Goal: Task Accomplishment & Management: Use online tool/utility

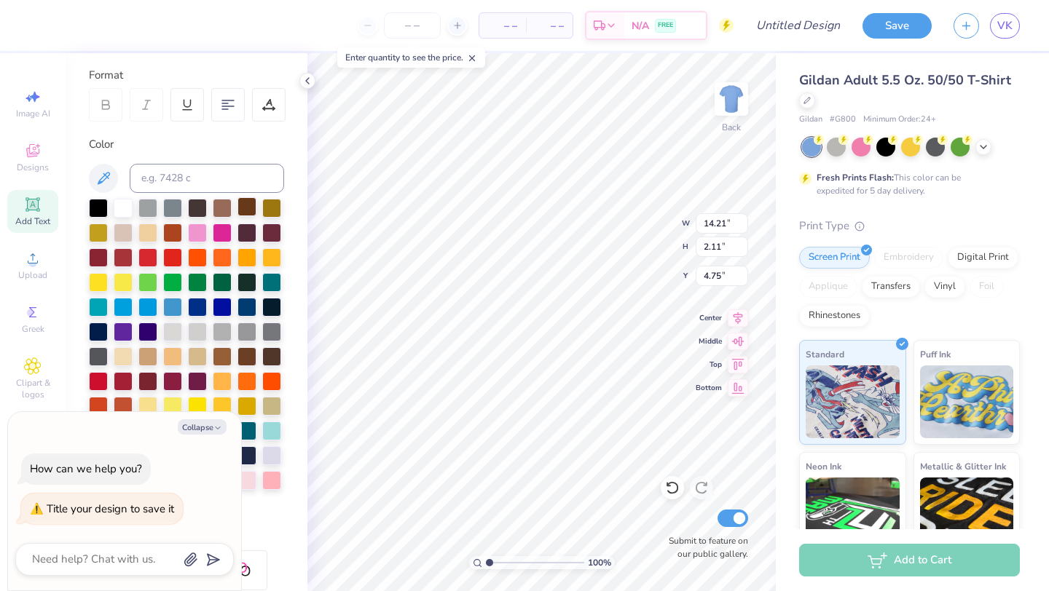
scroll to position [428, 0]
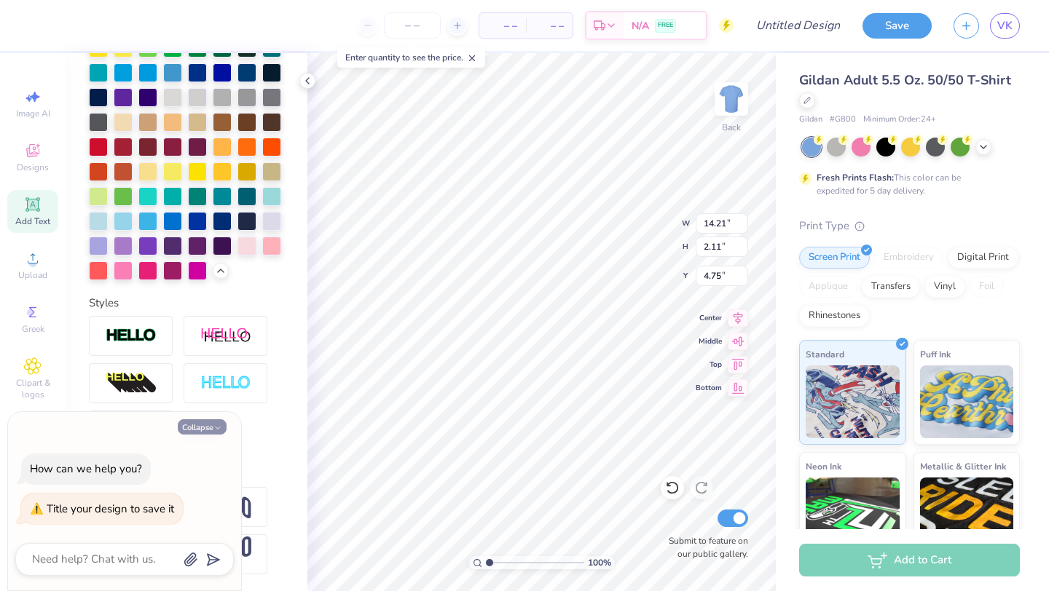
click at [200, 428] on button "Collapse" at bounding box center [202, 427] width 49 height 15
type textarea "x"
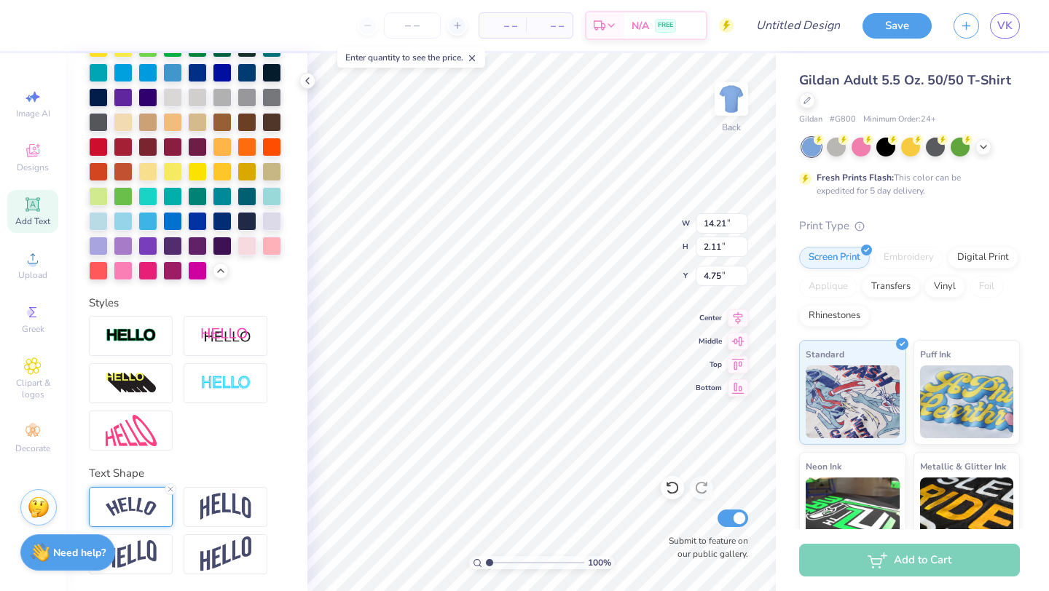
click at [146, 511] on img at bounding box center [131, 507] width 51 height 20
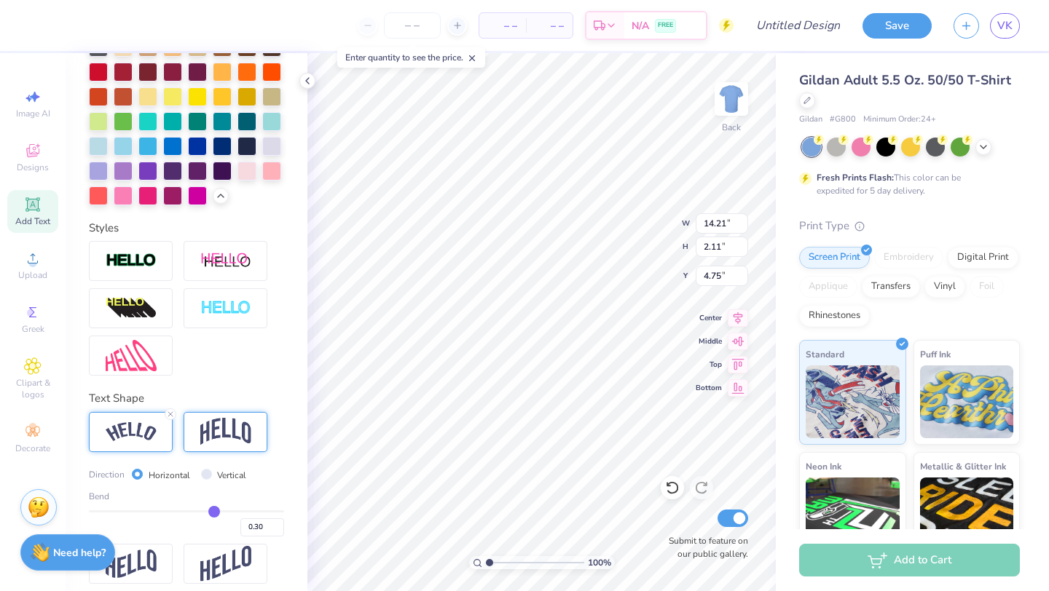
scroll to position [514, 0]
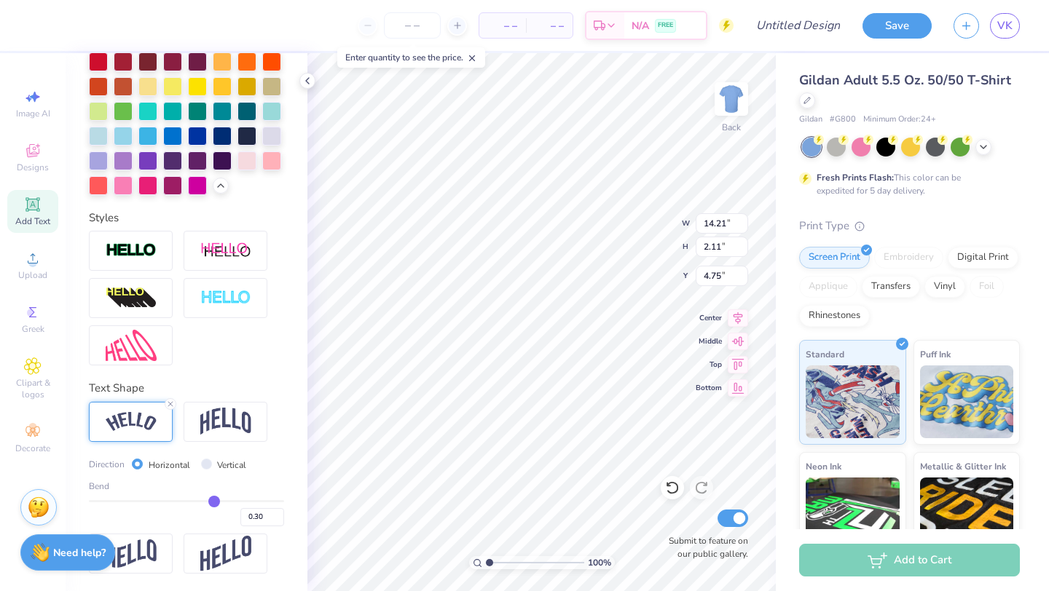
type input "0.35"
type input "0.36"
type input "0.37"
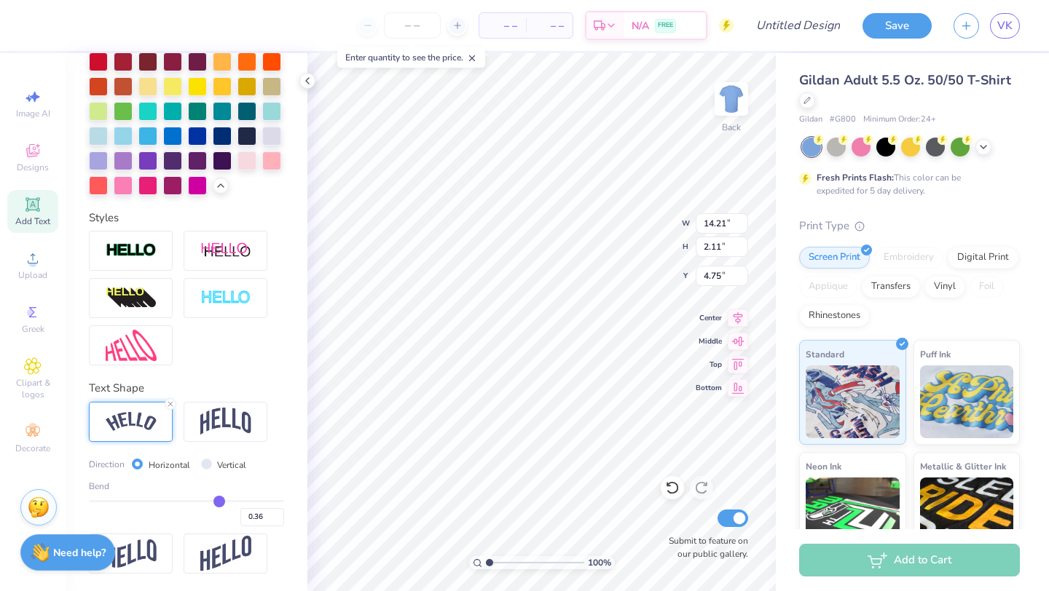
type input "0.37"
type input "0.38"
type input "0.39"
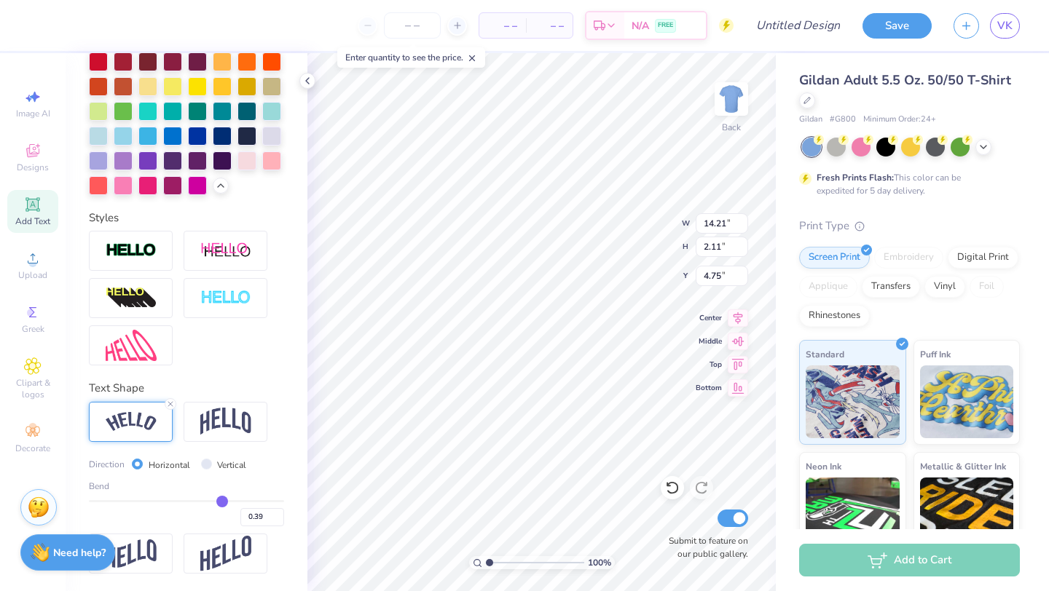
type input "0.4"
type input "0.40"
type input "0.35"
type input "14.58"
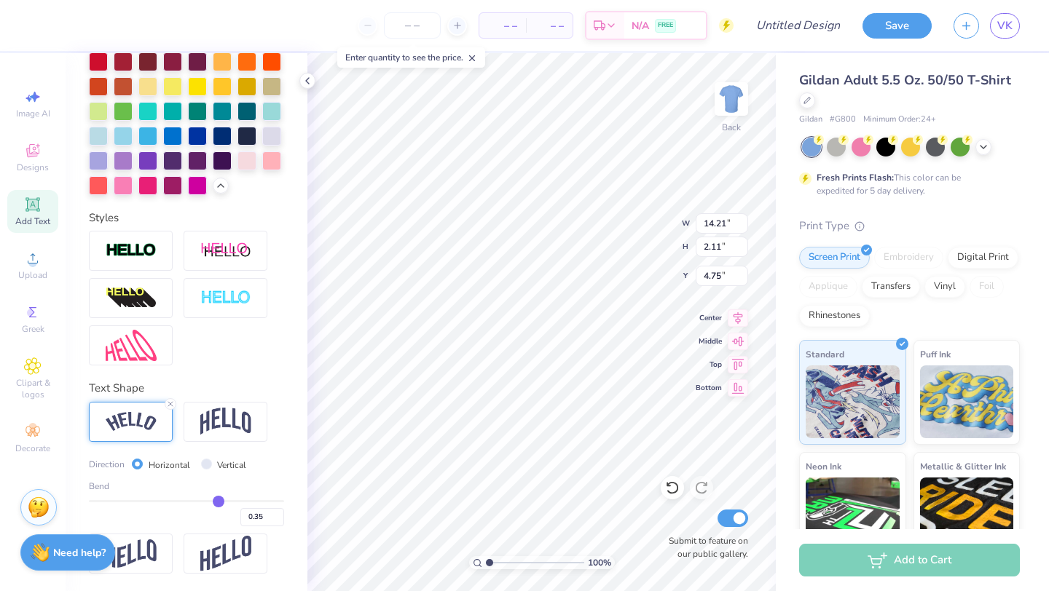
type input "2.62"
type input "4.50"
type input "0.35"
click at [219, 503] on input "range" at bounding box center [186, 501] width 195 height 2
type input "14.40"
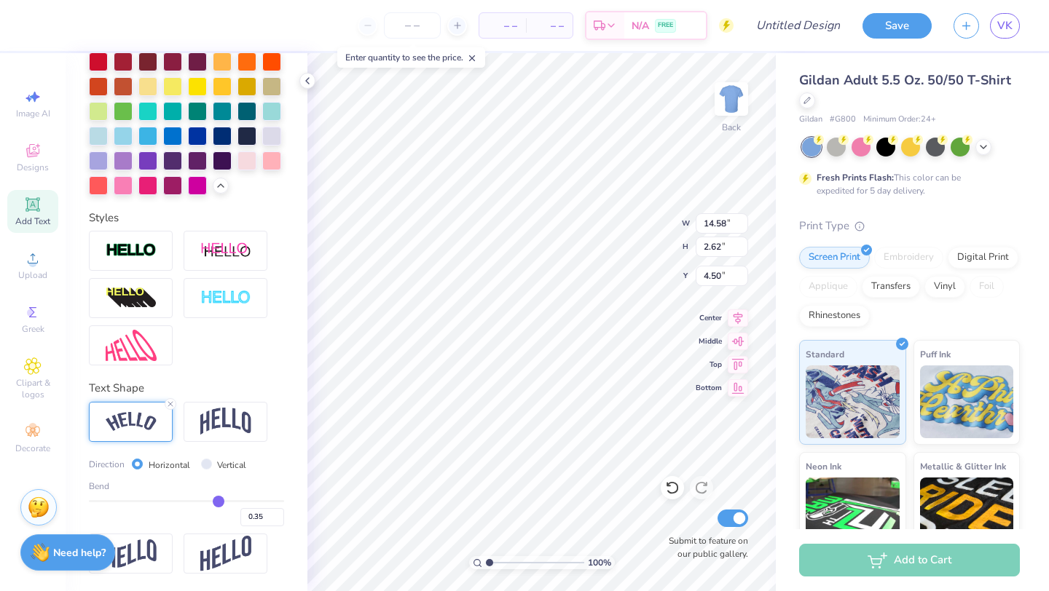
type input "2.35"
type input "4.74"
type input "0.36"
type input "0.37"
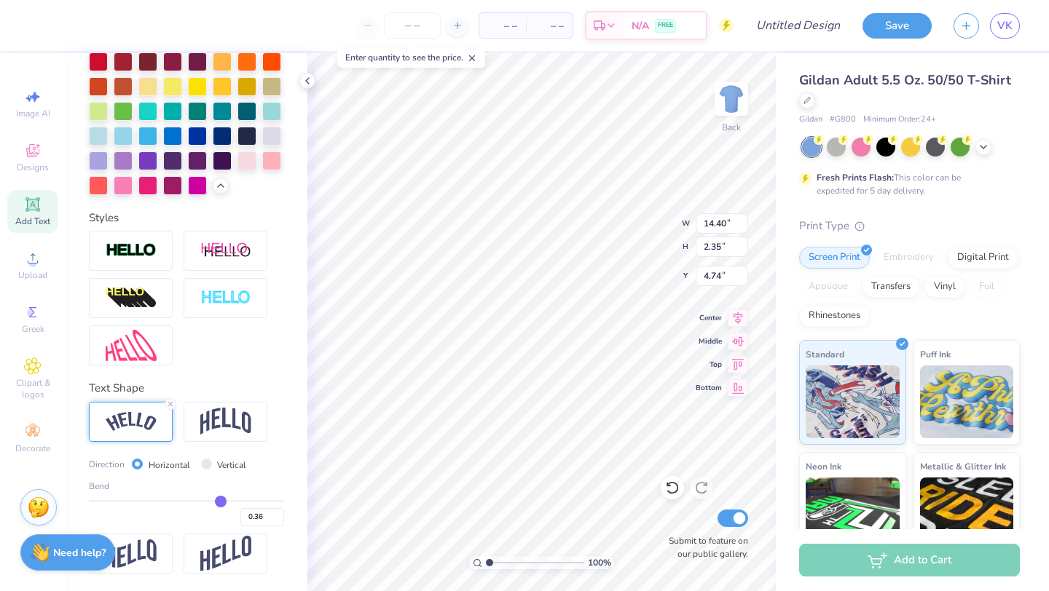
type input "0.37"
type input "0.38"
click at [221, 502] on input "range" at bounding box center [186, 501] width 195 height 2
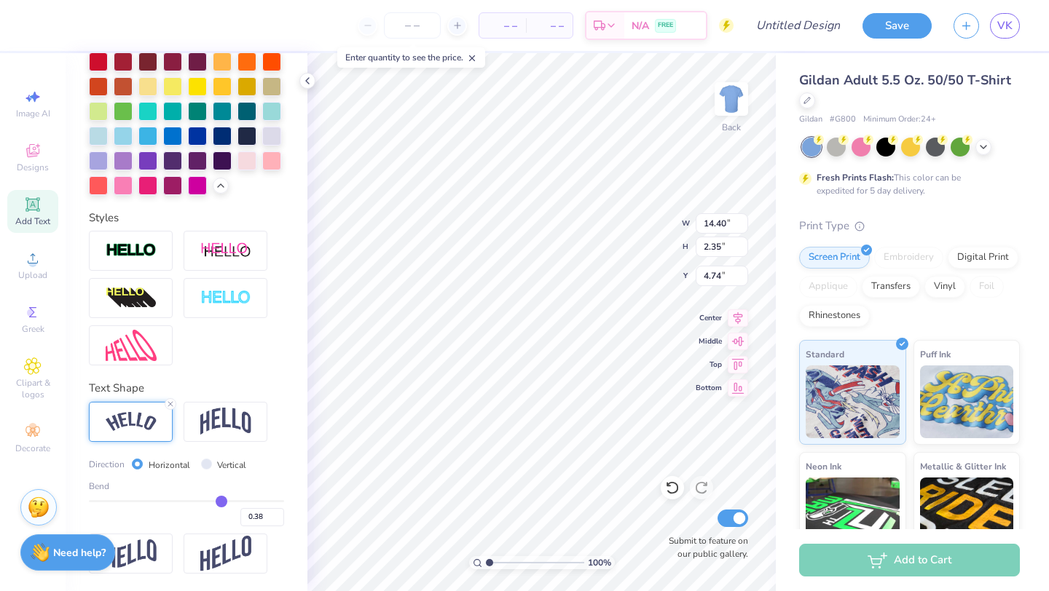
type input "14.51"
type input "2.50"
type input "4.66"
type input "0.39"
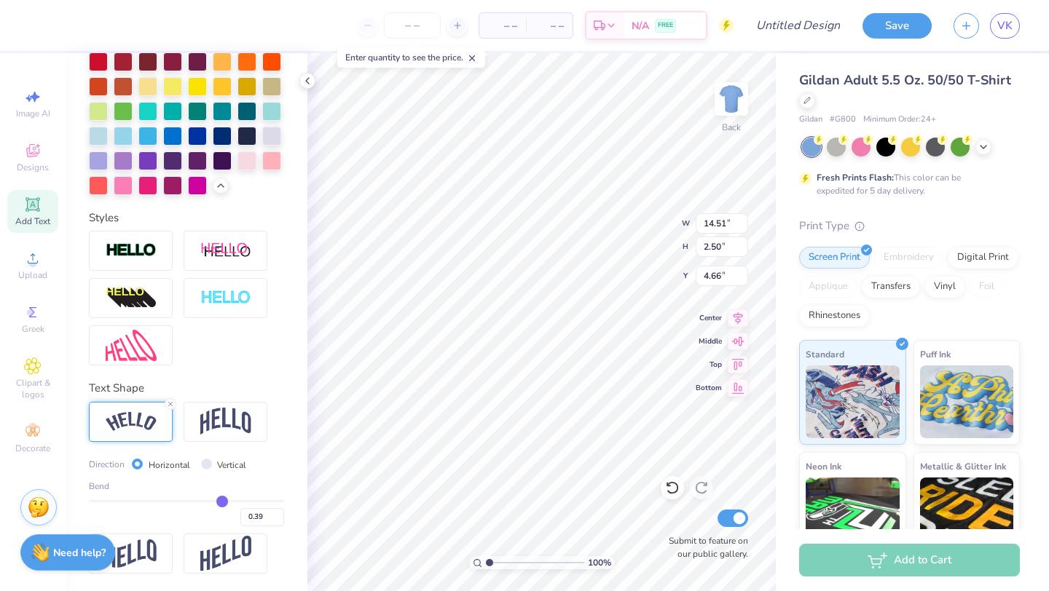
type input "0.42"
type input "0.43"
type input "0.44"
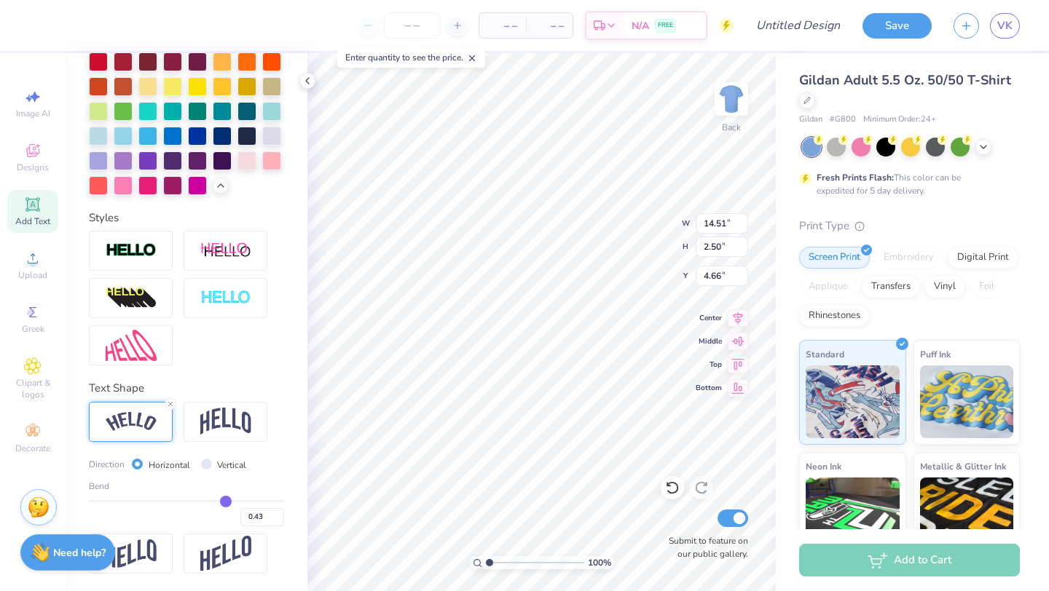
type input "0.44"
type input "0.45"
type input "0.46"
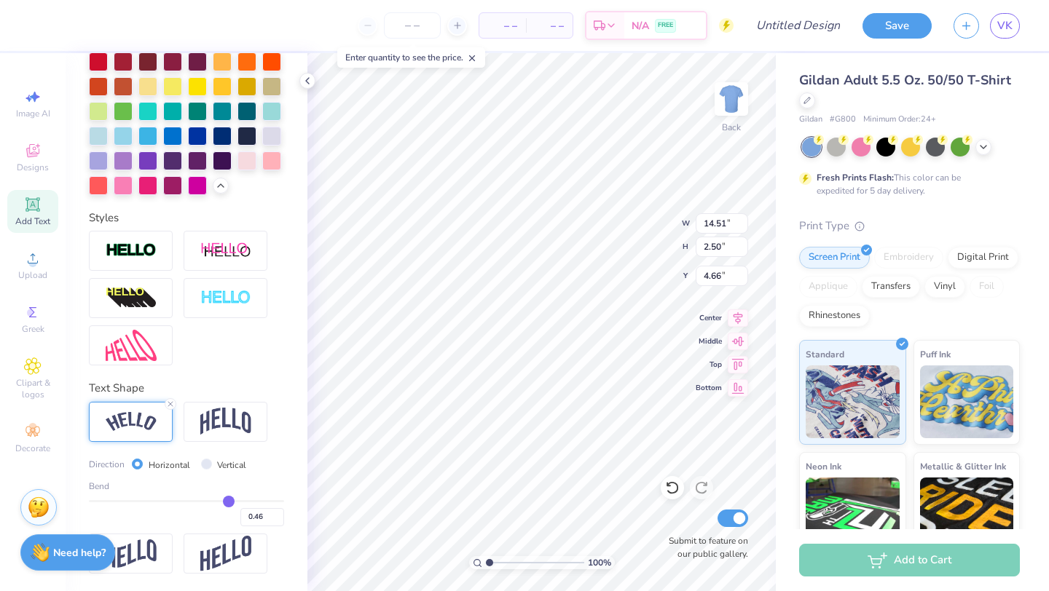
type input "0.47"
type input "0.48"
type input "0.49"
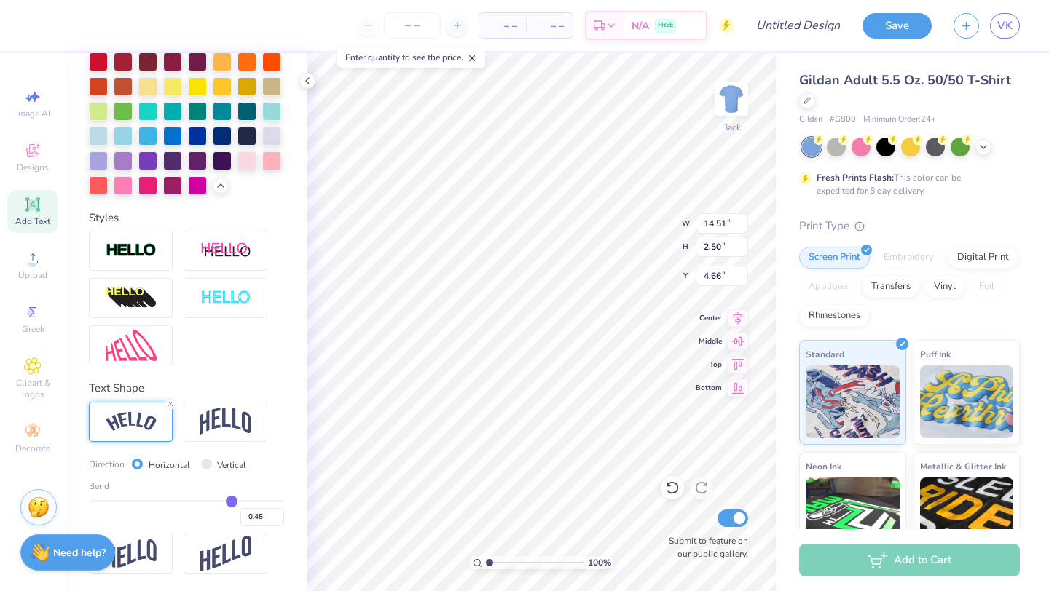
type input "0.49"
type input "0.48"
type input "0.47"
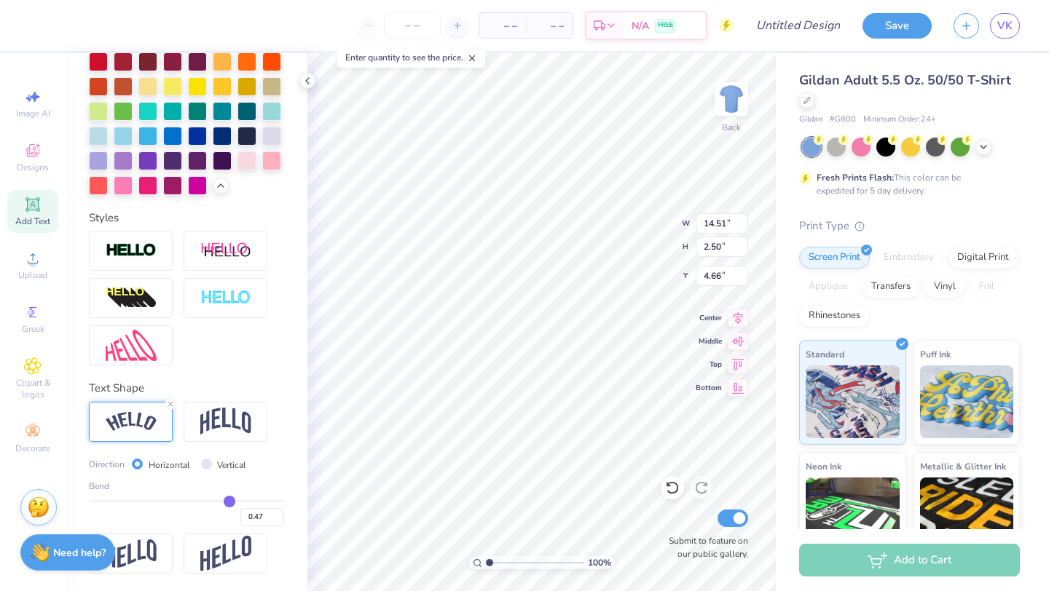
type input "0.46"
type input "0.45"
drag, startPoint x: 221, startPoint y: 502, endPoint x: 227, endPoint y: 508, distance: 8.2
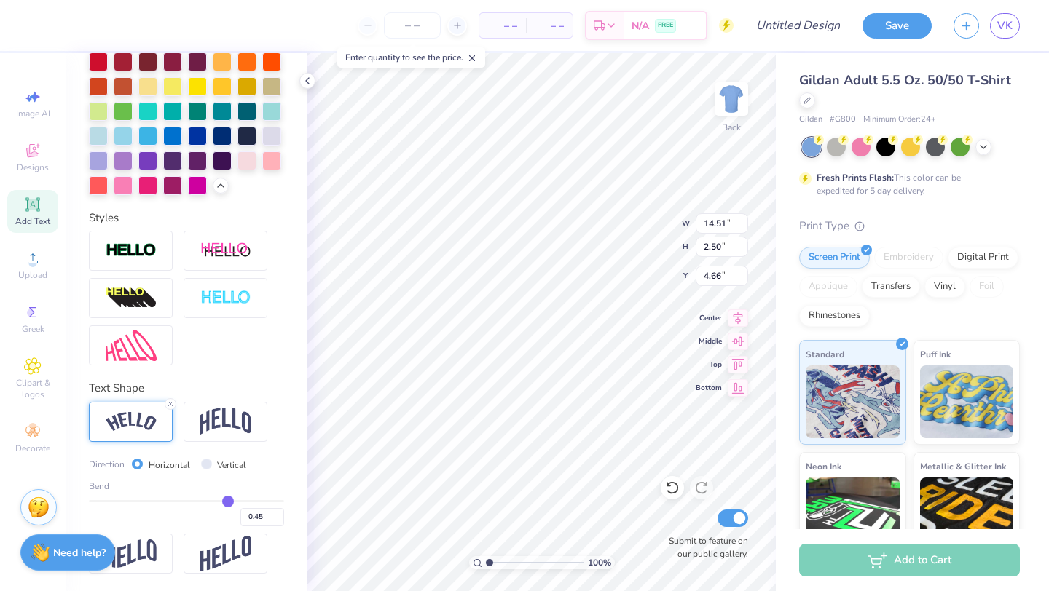
type input "0.45"
click at [227, 503] on input "range" at bounding box center [186, 501] width 195 height 2
type input "14.74"
type input "2.92"
type input "4.49"
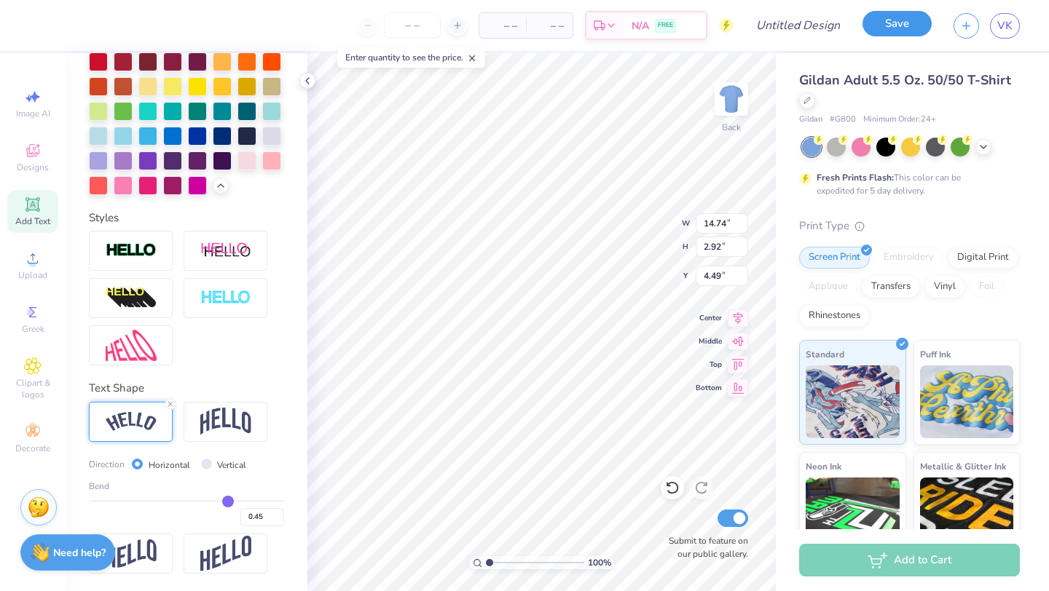
click at [884, 33] on button "Save" at bounding box center [896, 23] width 69 height 25
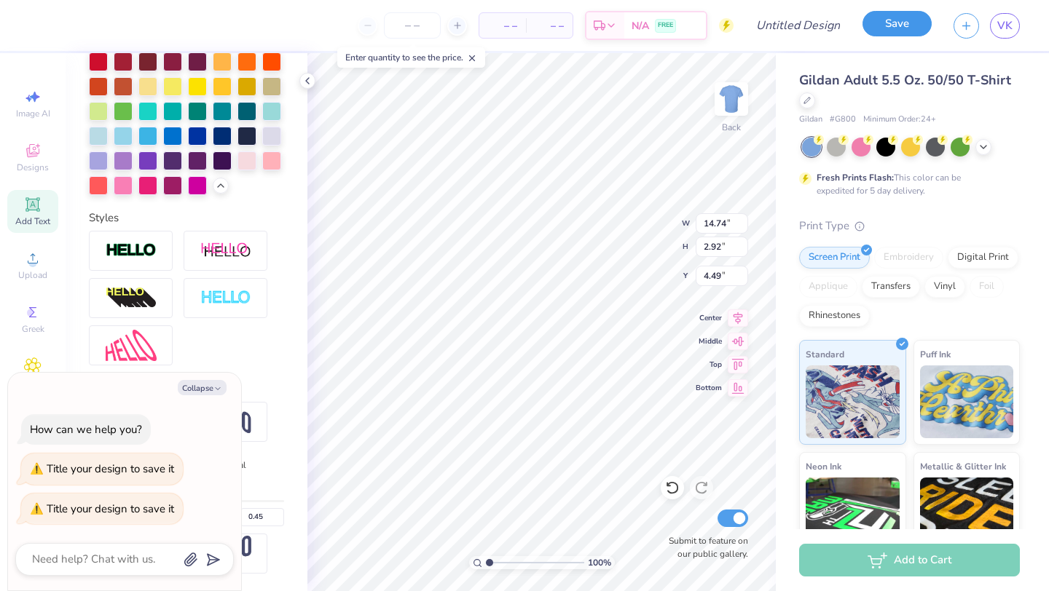
click at [880, 28] on button "Save" at bounding box center [896, 23] width 69 height 25
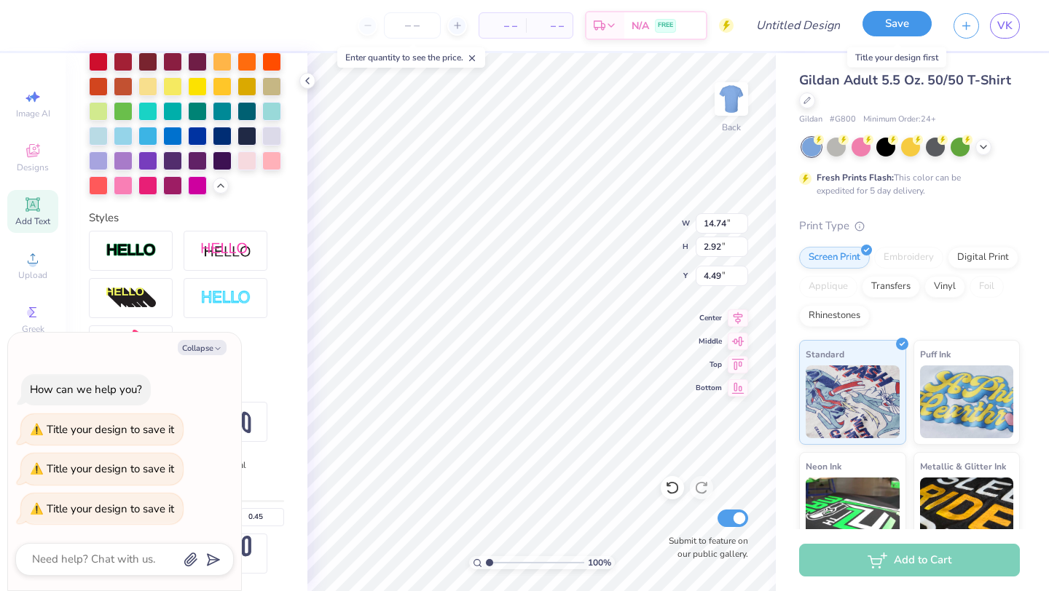
click at [894, 24] on button "Save" at bounding box center [896, 23] width 69 height 25
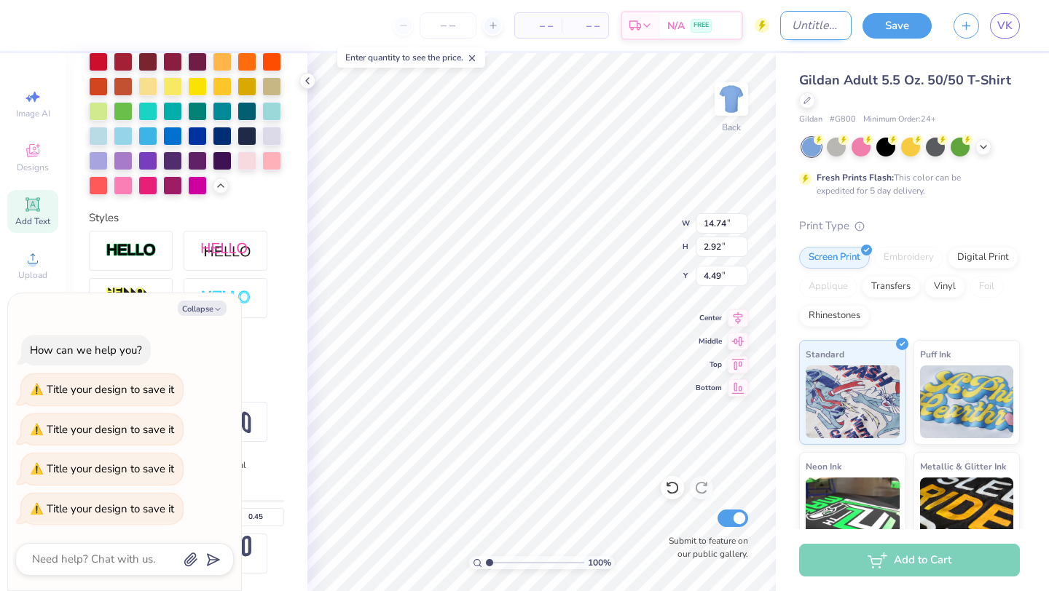
type textarea "x"
click at [780, 31] on input "Design Title" at bounding box center [815, 25] width 71 height 29
type input "W"
type textarea "x"
type input "Wa"
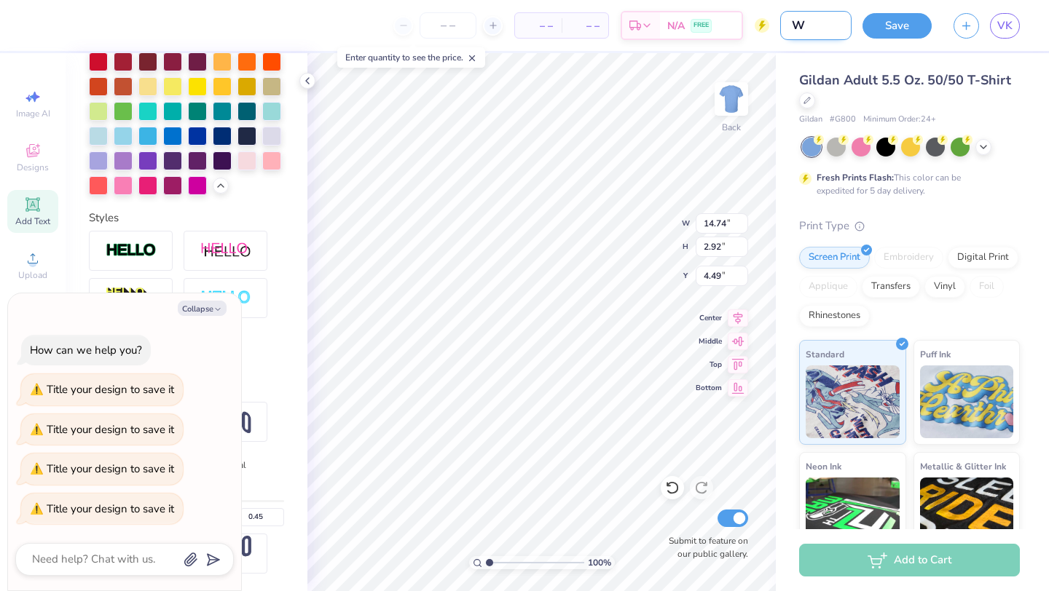
type textarea "x"
type input "War"
type textarea "x"
type input "Warr"
type textarea "x"
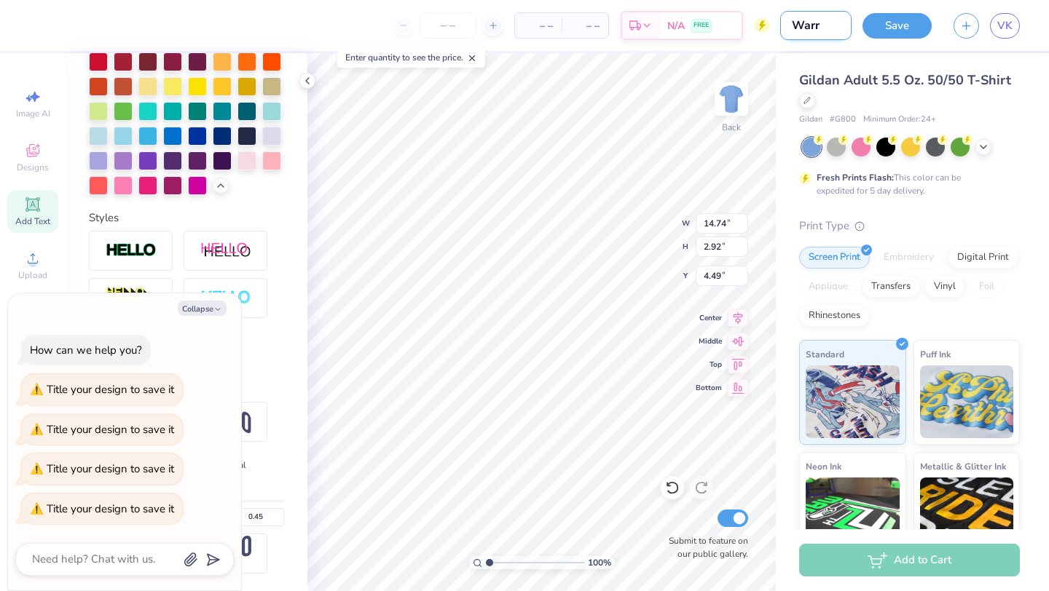
type input "Warri"
type textarea "x"
type input "Warrio"
type textarea "x"
type input "Warrior"
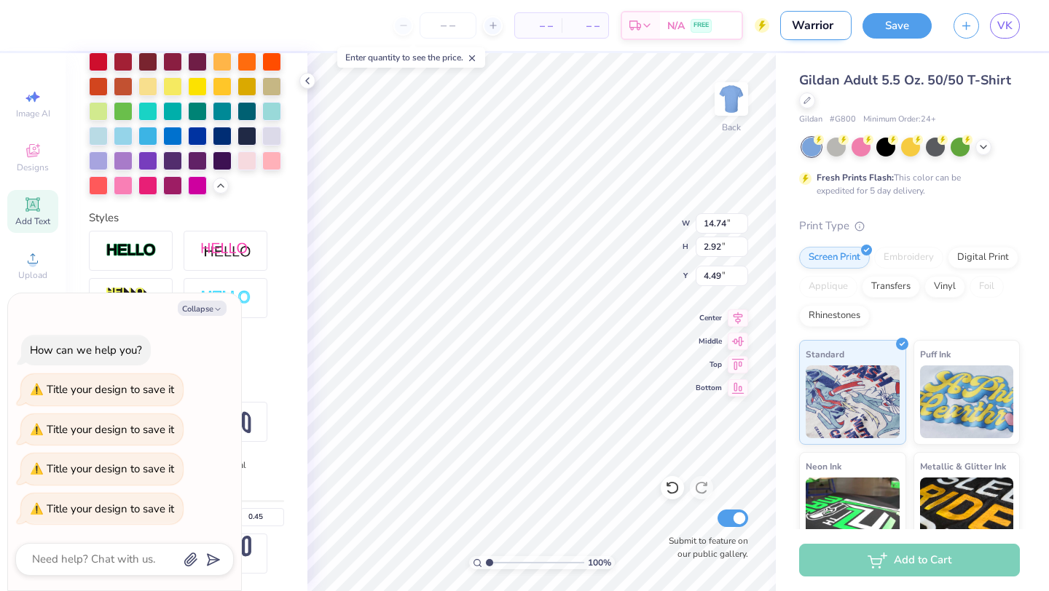
type textarea "x"
type input "Warrior"
type textarea "x"
type input "Warrior S"
type textarea "x"
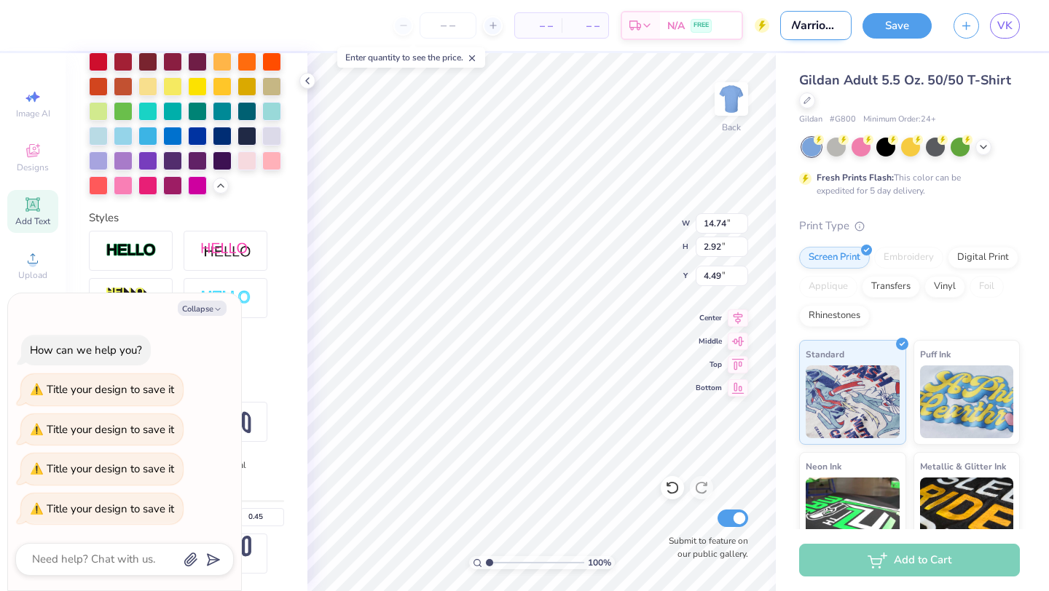
type input "Warrior Sh"
type textarea "x"
type input "Warrior [PERSON_NAME]"
type textarea "x"
type input "Warrior Shir"
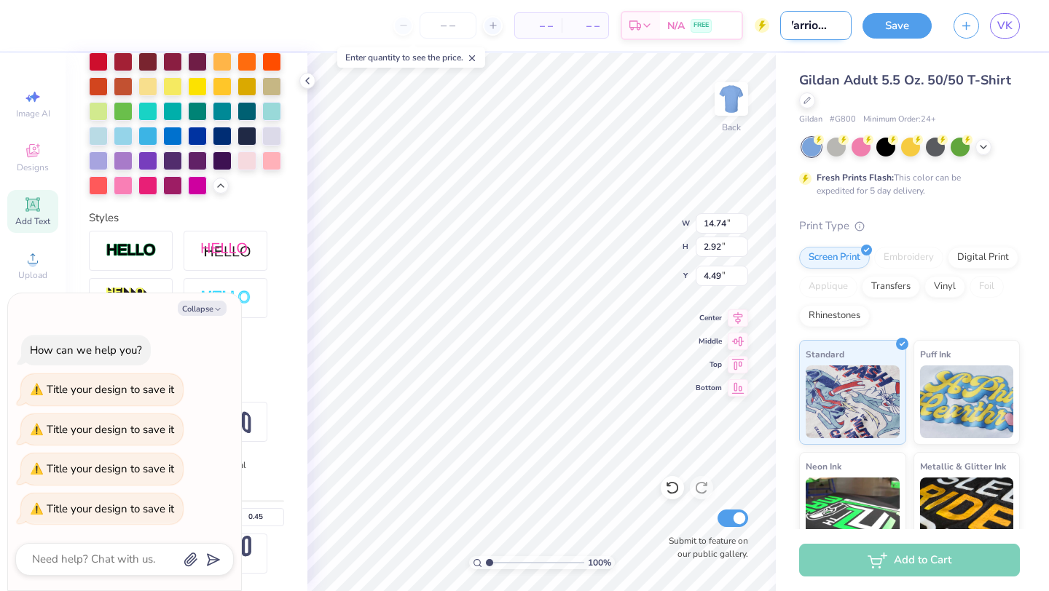
type textarea "x"
type input "Warrior Shirt"
type textarea "x"
type input "Warrior Shirt"
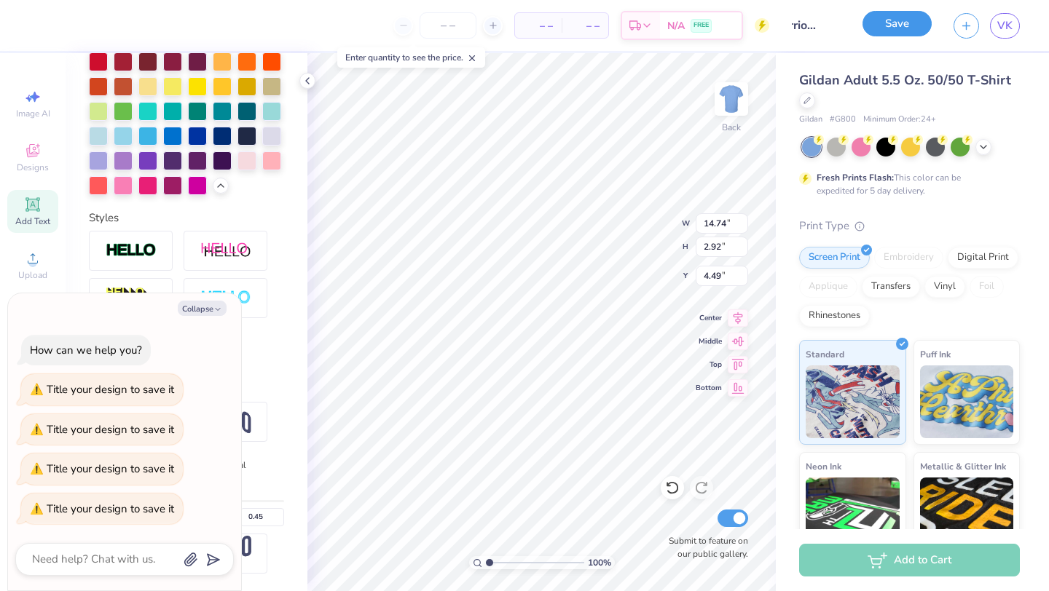
click at [901, 23] on button "Save" at bounding box center [896, 23] width 69 height 25
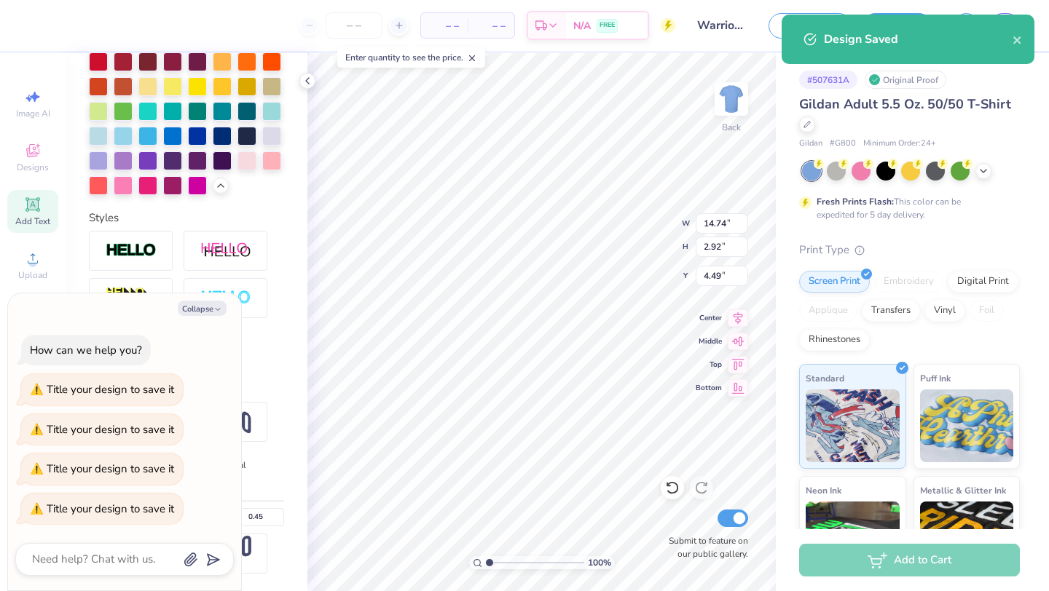
click at [1026, 44] on div "Design Saved" at bounding box center [908, 40] width 253 height 50
click at [1013, 44] on icon "close" at bounding box center [1017, 40] width 10 height 12
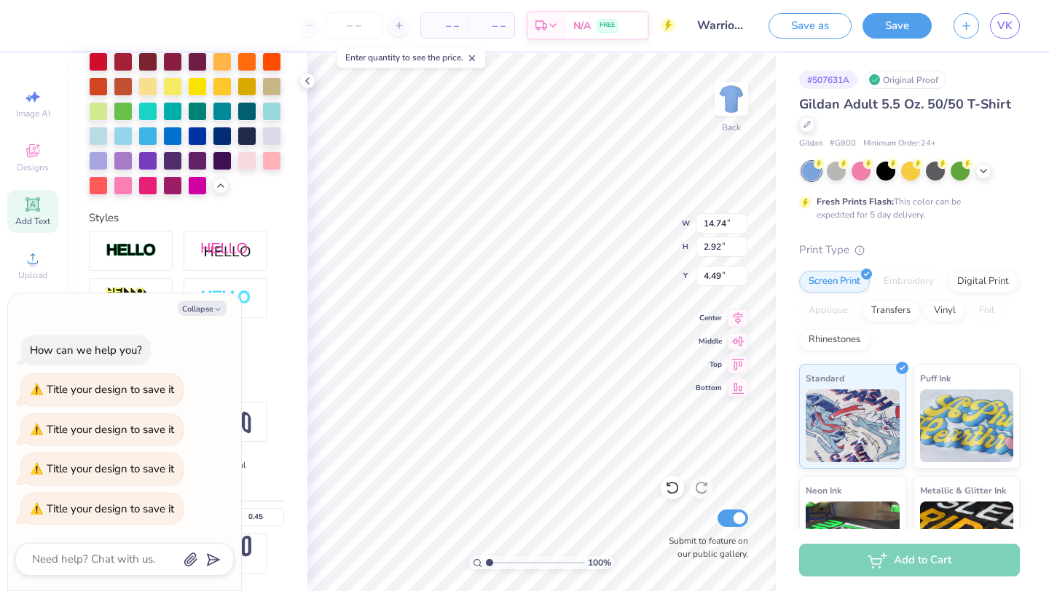
click at [1005, 21] on div "– – Per Item – – Total Est. Delivery N/A FREE Design Title Warrior Shirt Save a…" at bounding box center [524, 295] width 1049 height 591
type textarea "x"
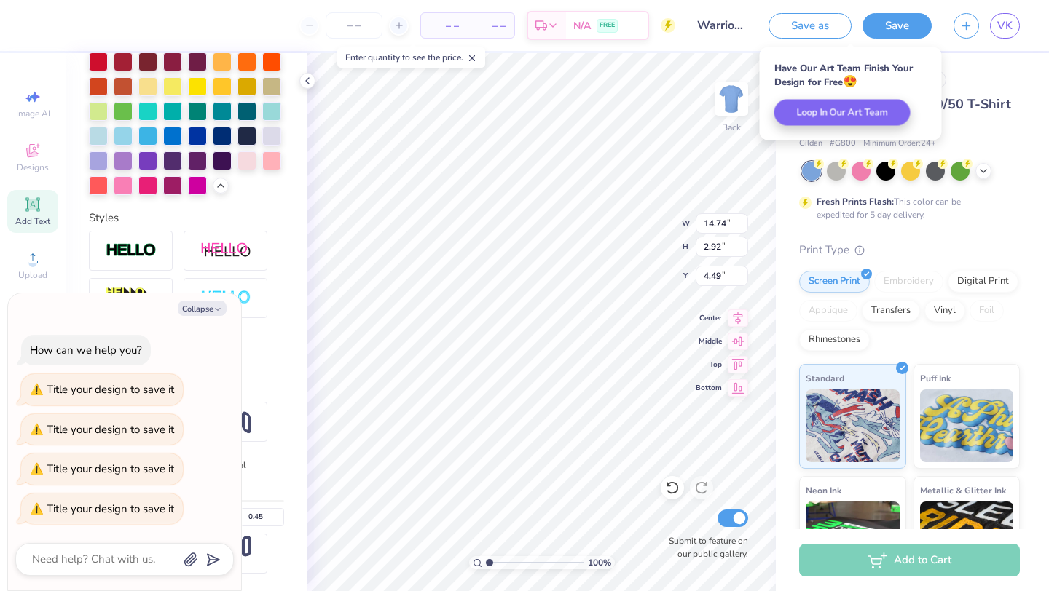
click at [130, 23] on div "– – Per Item – – Total Est. Delivery N/A FREE" at bounding box center [357, 25] width 635 height 51
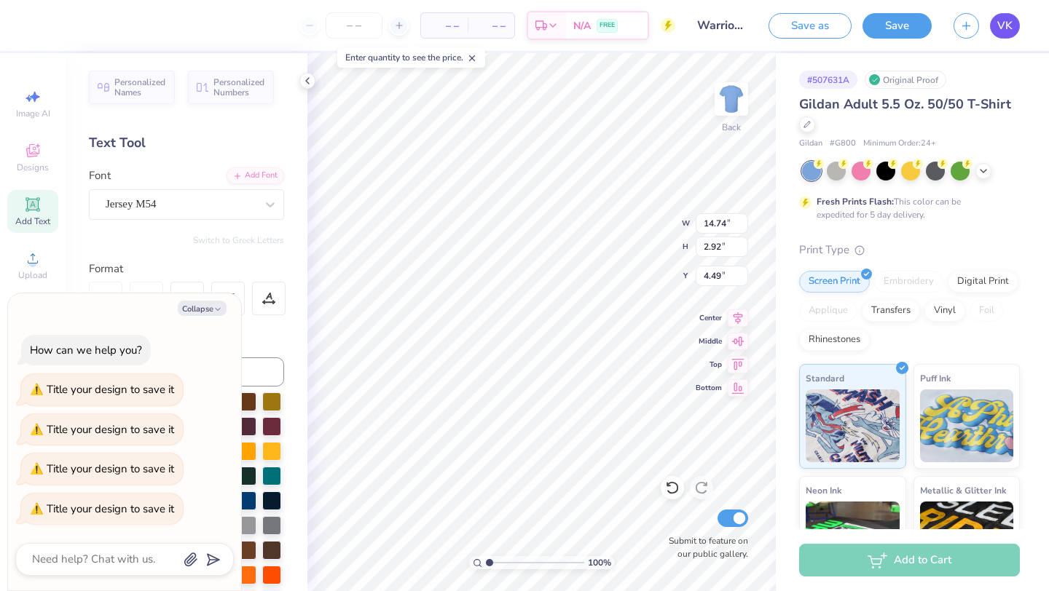
click at [997, 31] on link "VK" at bounding box center [1005, 25] width 30 height 25
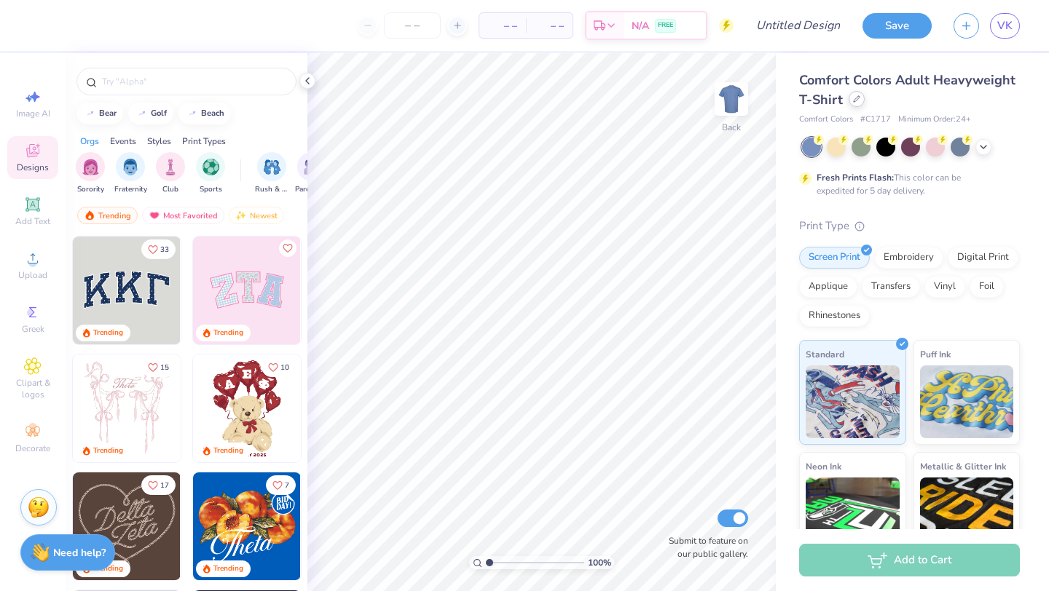
click at [857, 97] on icon at bounding box center [856, 98] width 7 height 7
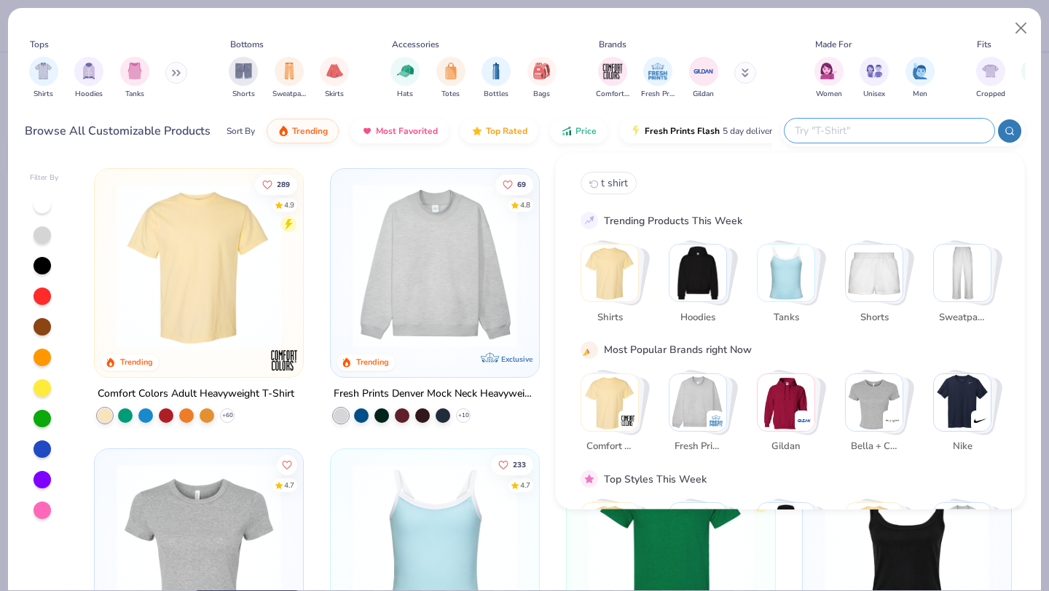
click at [910, 130] on input "text" at bounding box center [888, 130] width 191 height 17
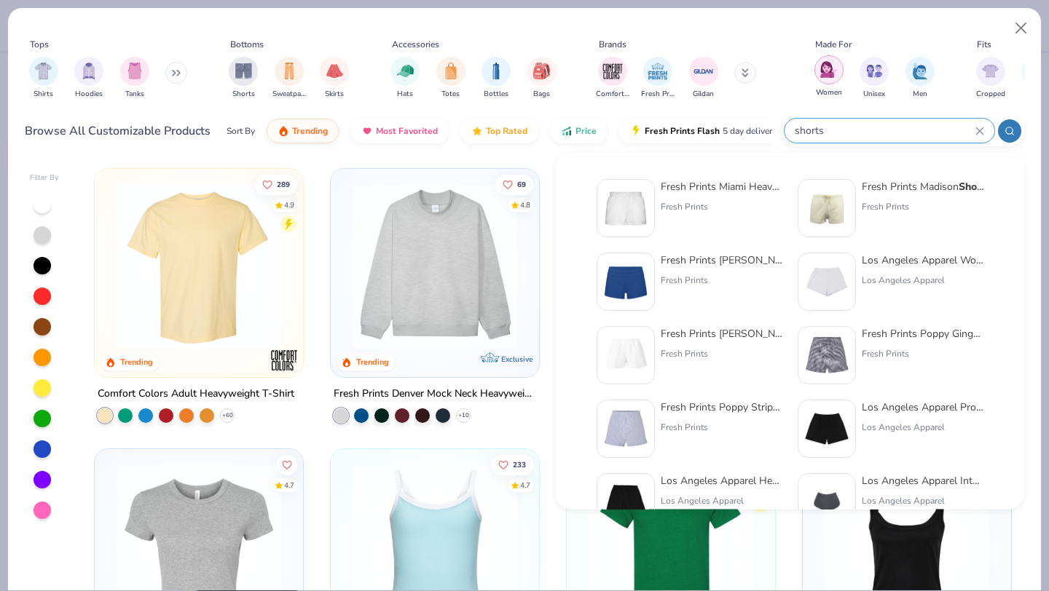
type input "shorts"
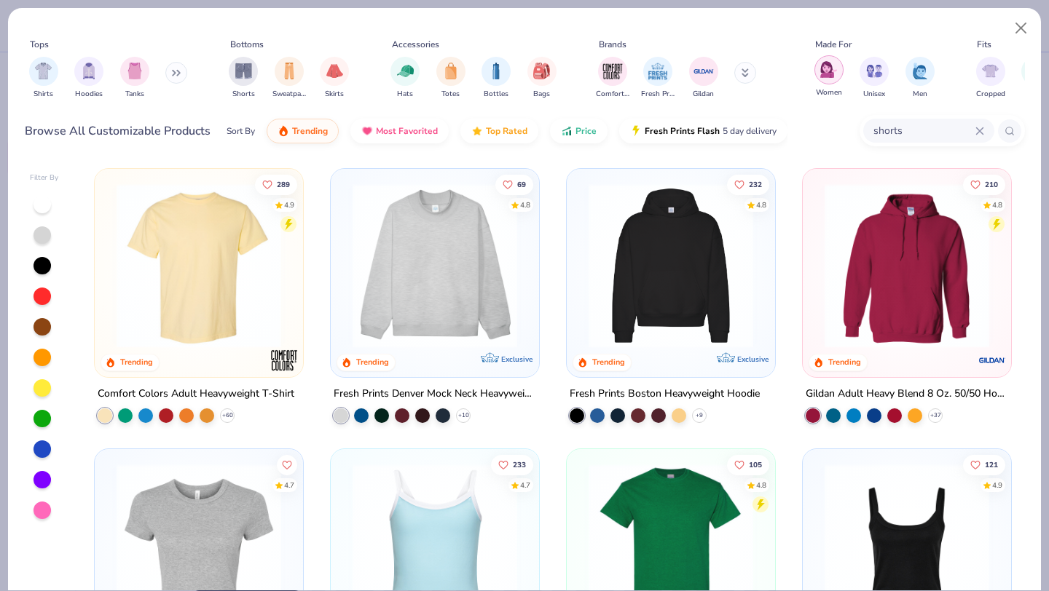
click at [838, 67] on div "filter for Women" at bounding box center [828, 69] width 29 height 29
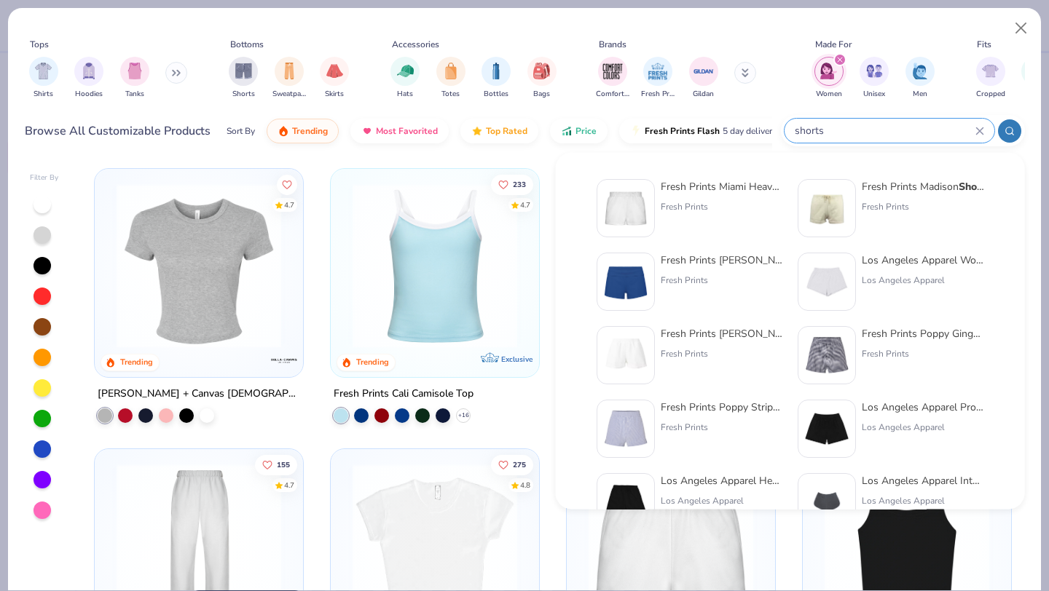
click at [924, 132] on input "shorts" at bounding box center [884, 130] width 182 height 17
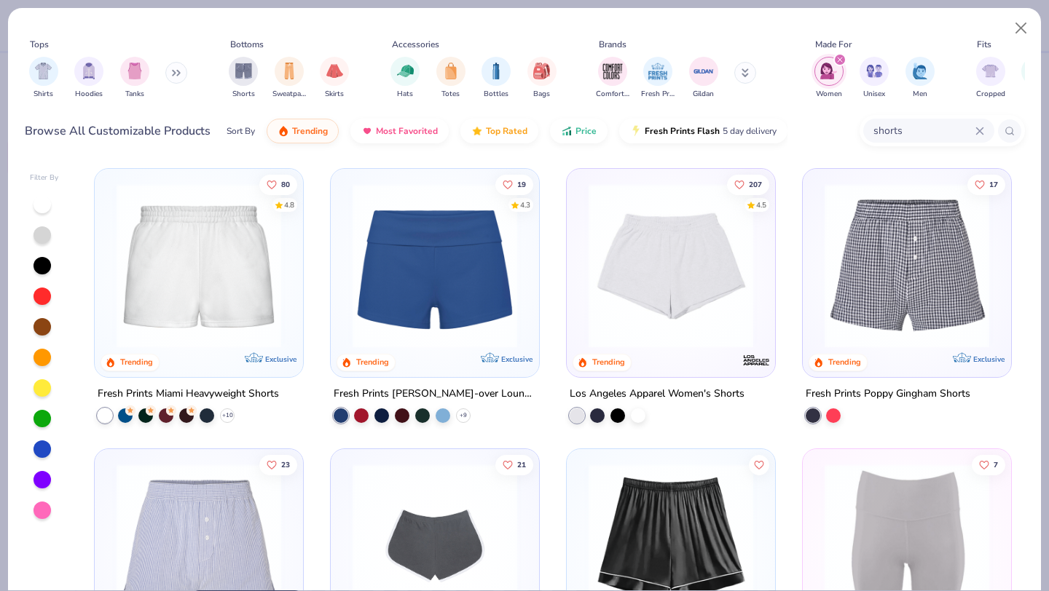
click at [206, 325] on img at bounding box center [198, 266] width 179 height 165
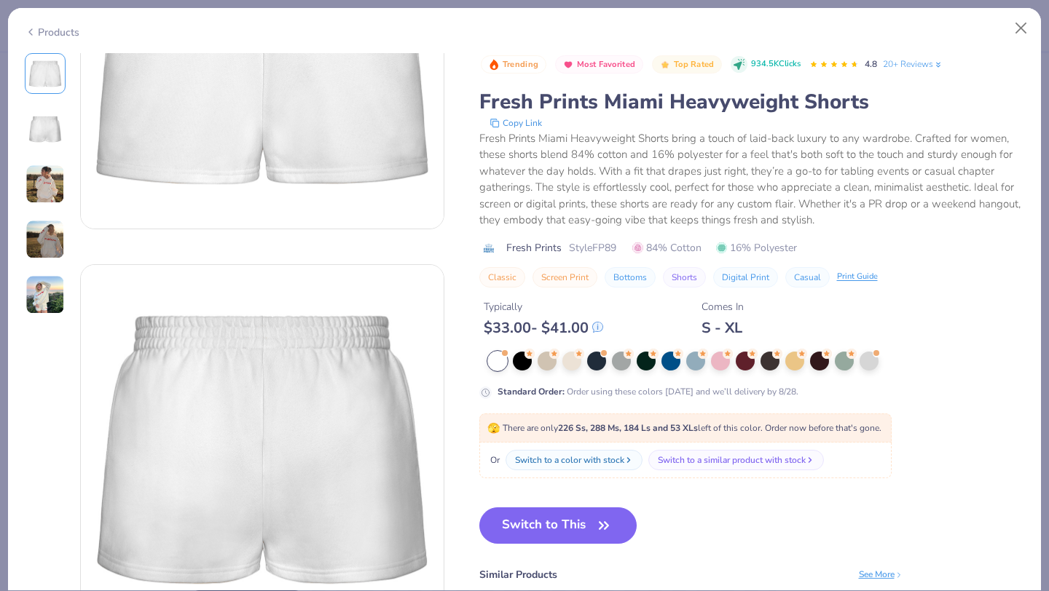
scroll to position [211, 0]
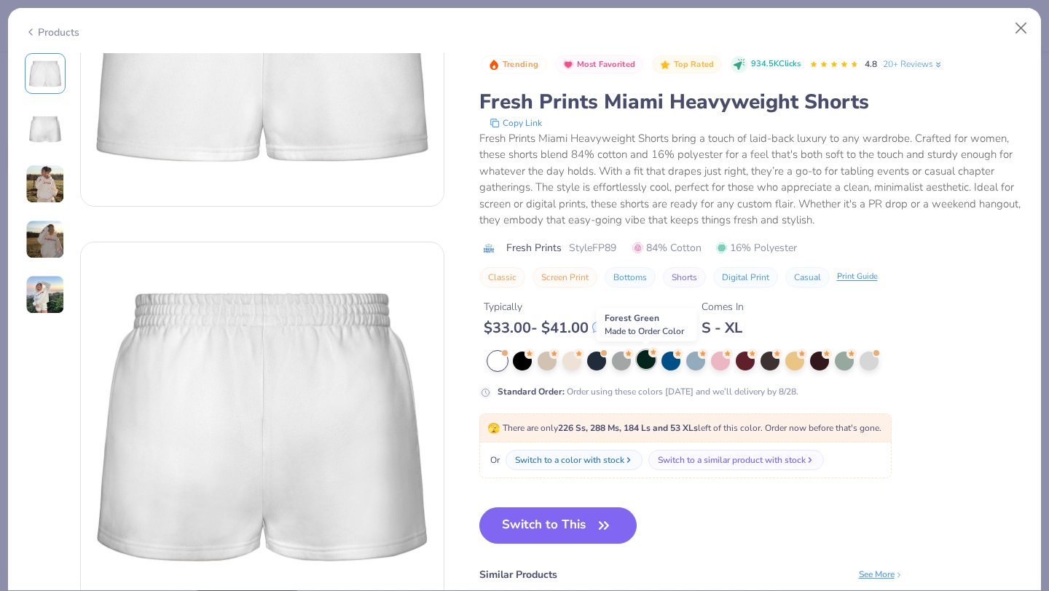
click at [644, 369] on div at bounding box center [646, 359] width 19 height 19
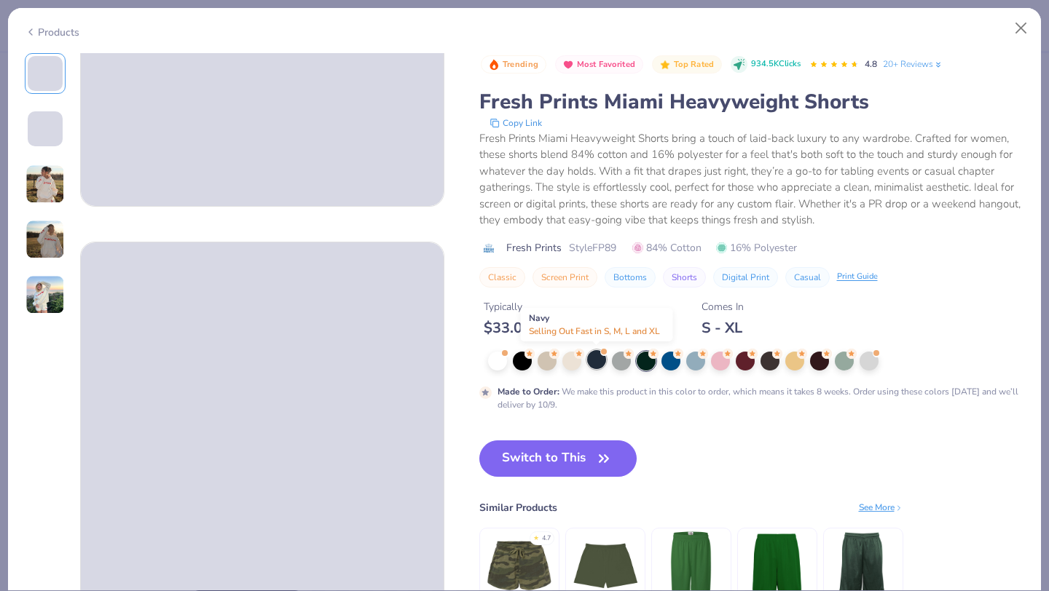
click at [594, 365] on div at bounding box center [596, 359] width 19 height 19
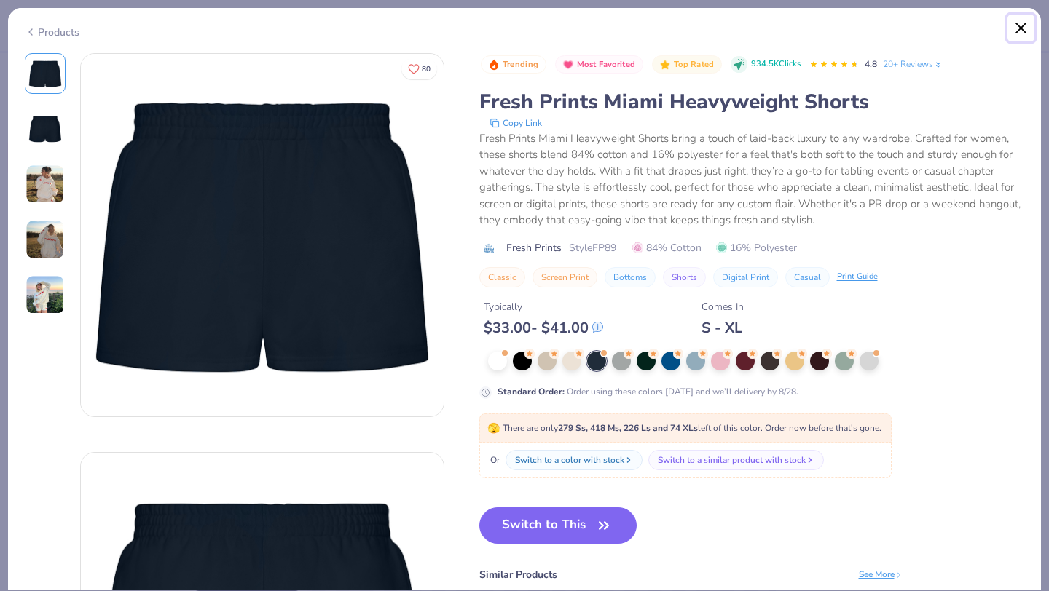
click at [1018, 29] on button "Close" at bounding box center [1021, 29] width 28 height 28
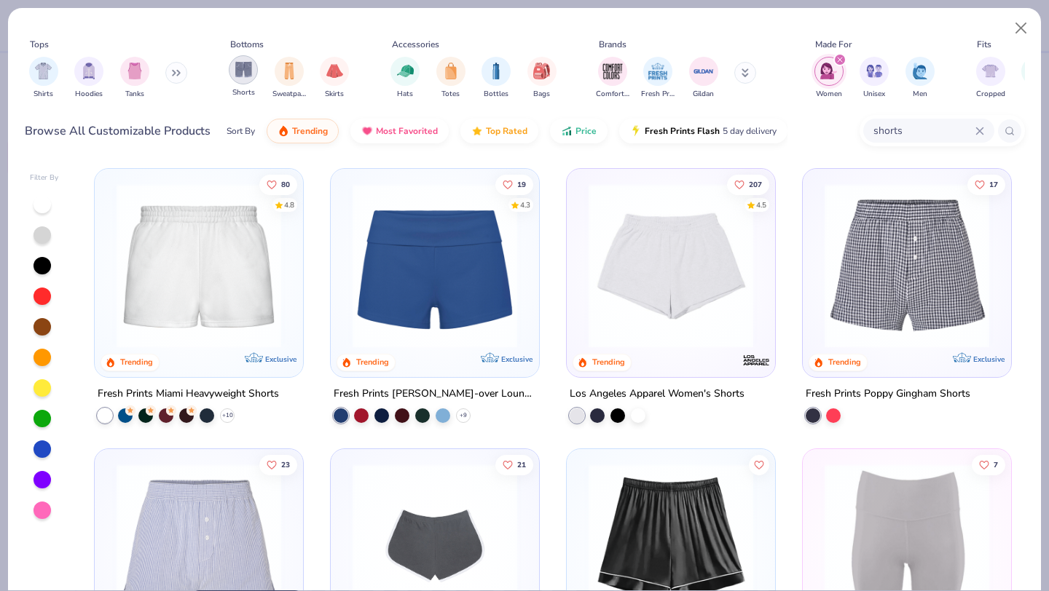
click at [243, 80] on div "filter for Shorts" at bounding box center [243, 69] width 29 height 29
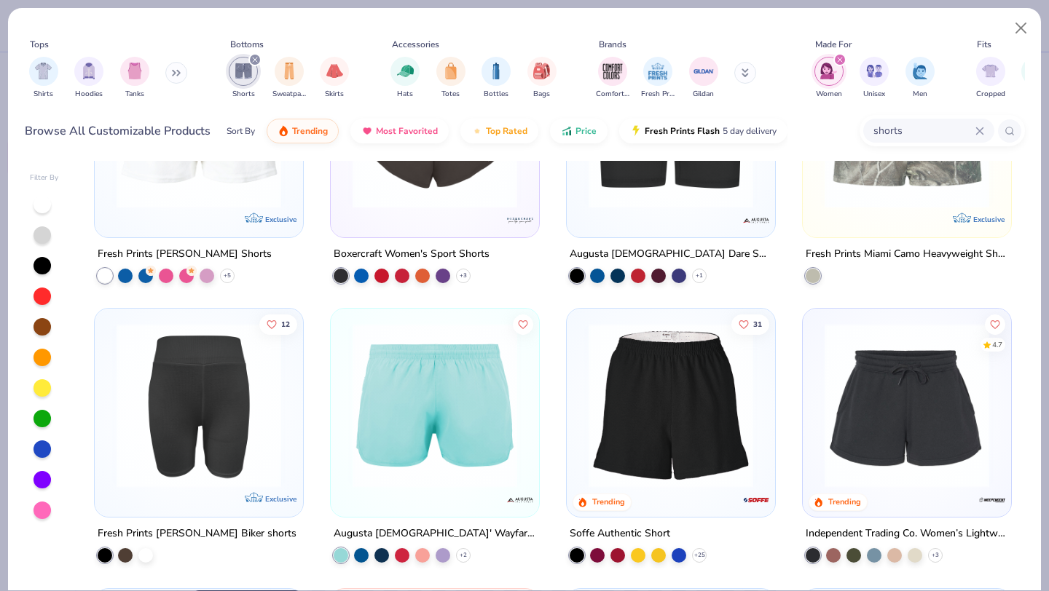
scroll to position [701, 0]
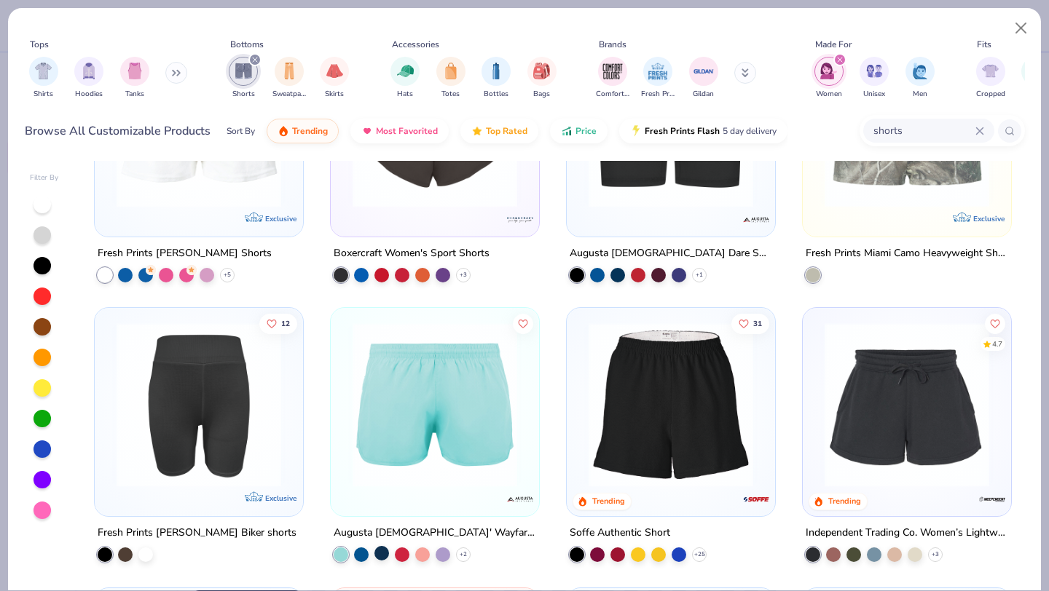
click at [382, 554] on div at bounding box center [381, 553] width 15 height 15
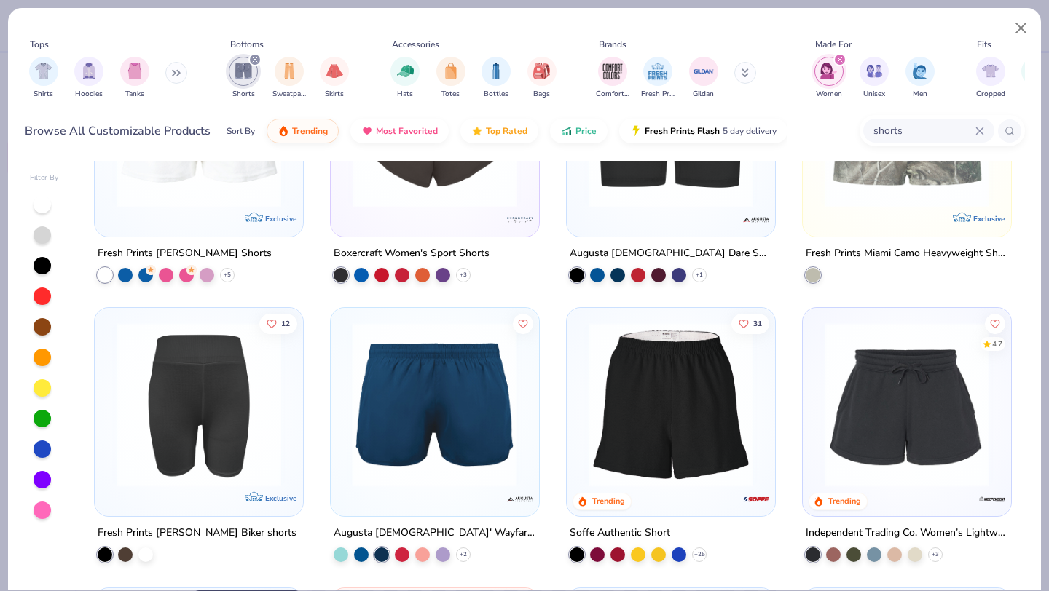
click at [493, 451] on div at bounding box center [255, 405] width 537 height 165
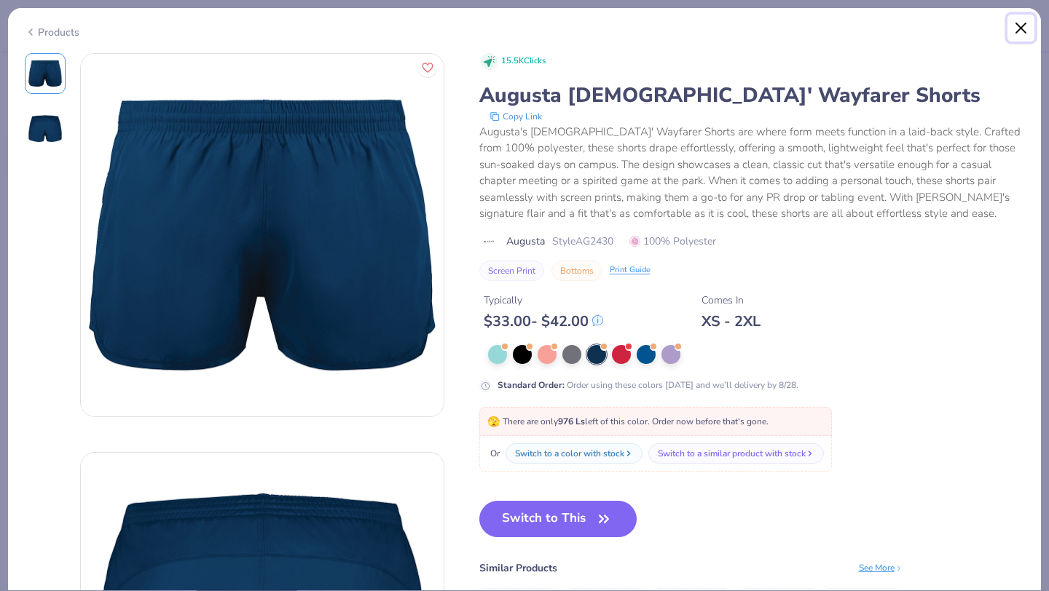
click at [1026, 35] on button "Close" at bounding box center [1021, 29] width 28 height 28
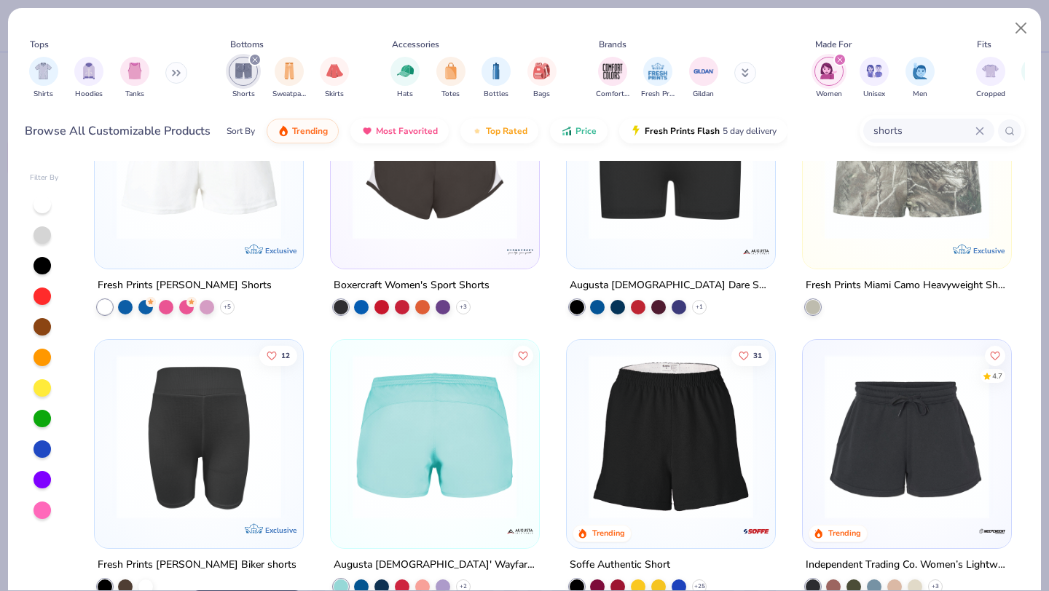
scroll to position [740, 0]
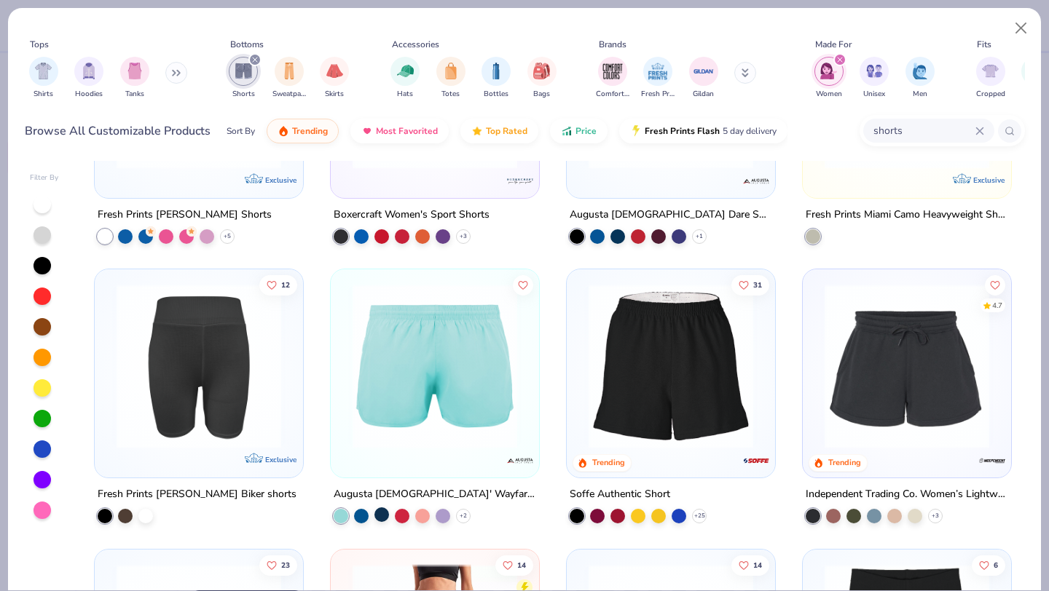
click at [374, 516] on div at bounding box center [381, 515] width 15 height 15
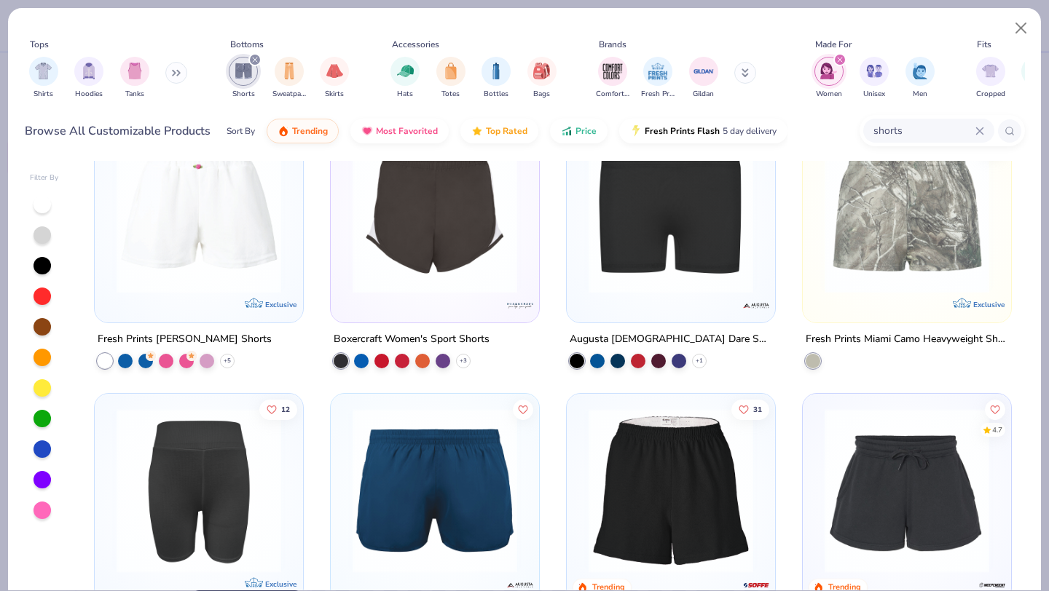
scroll to position [723, 0]
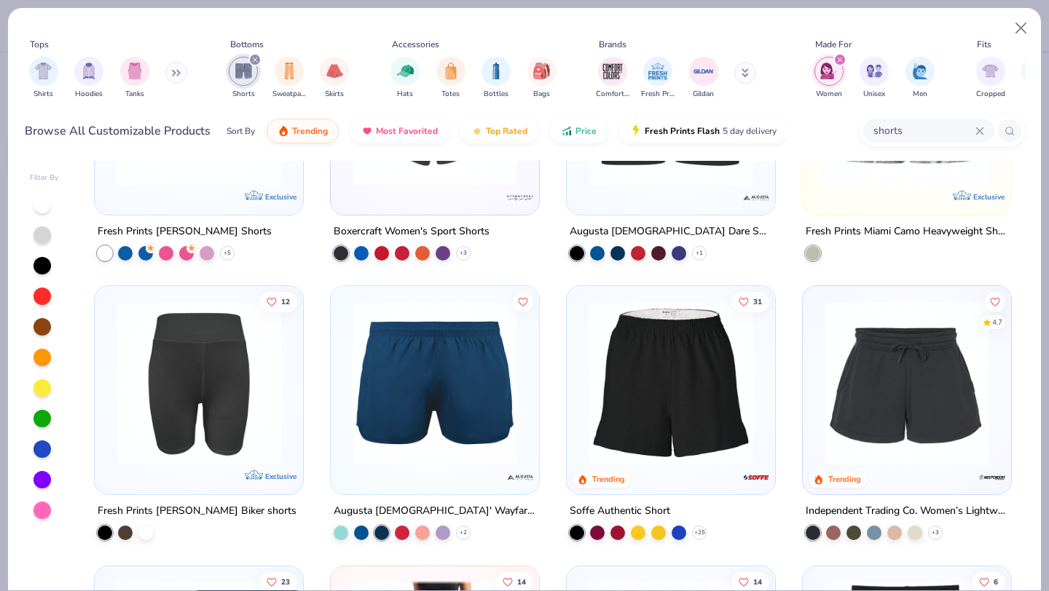
click at [447, 401] on img at bounding box center [434, 383] width 179 height 165
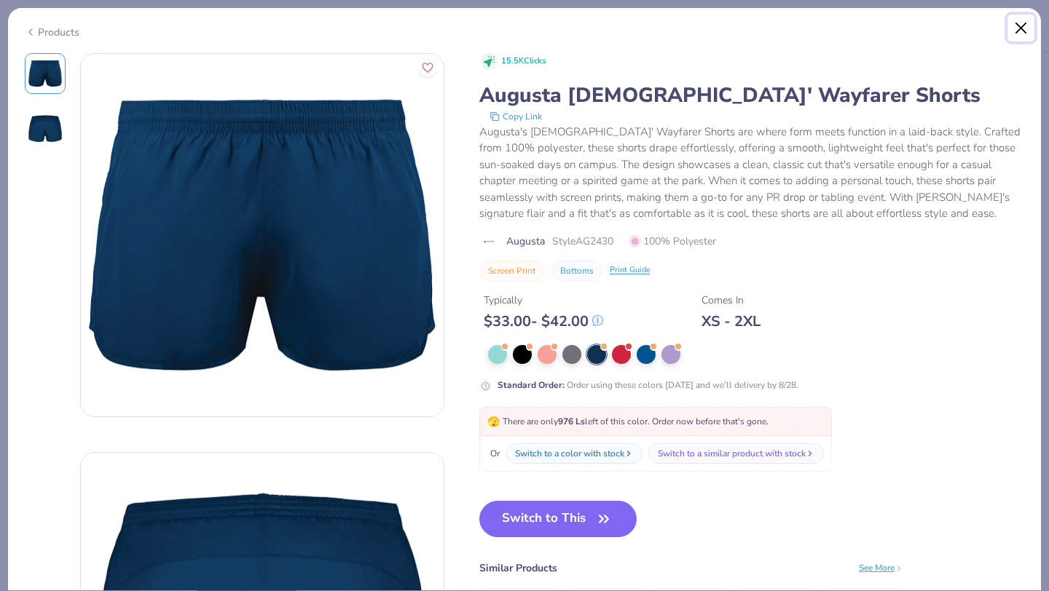
click at [1018, 28] on button "Close" at bounding box center [1021, 29] width 28 height 28
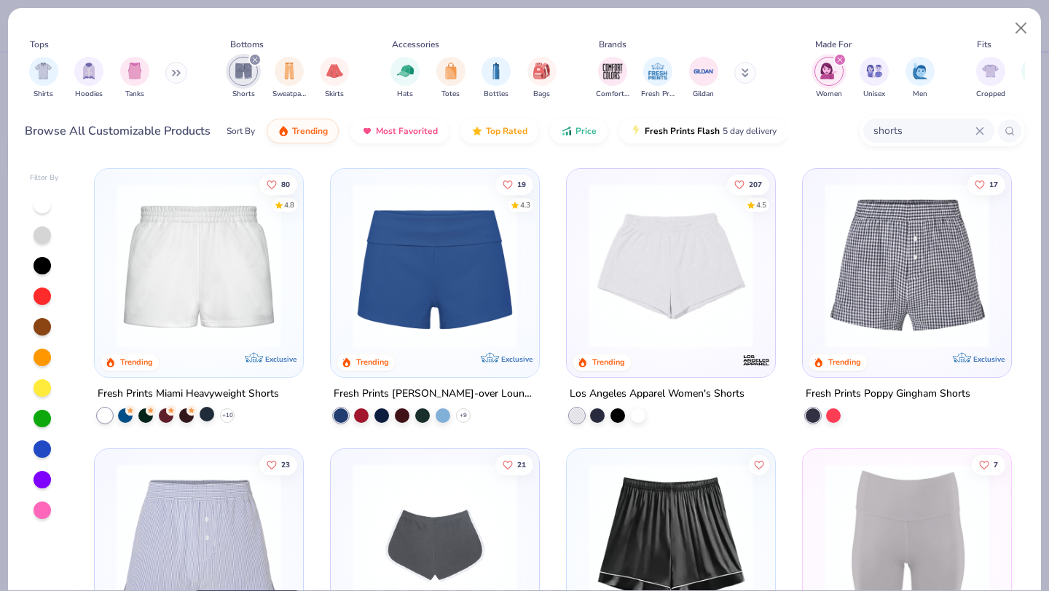
click at [210, 412] on div at bounding box center [207, 414] width 15 height 15
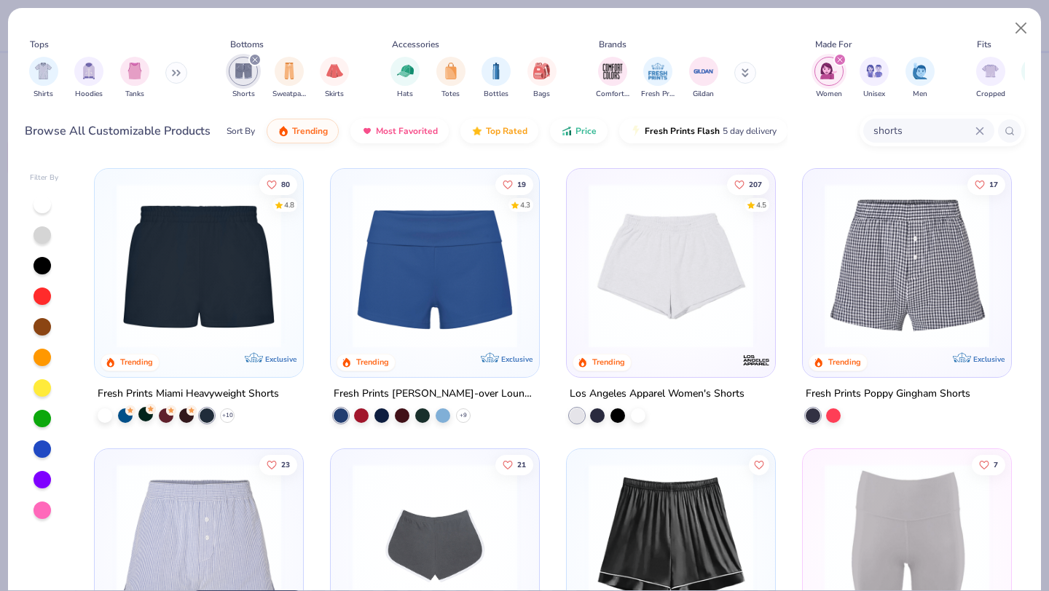
click at [141, 417] on div at bounding box center [145, 414] width 15 height 15
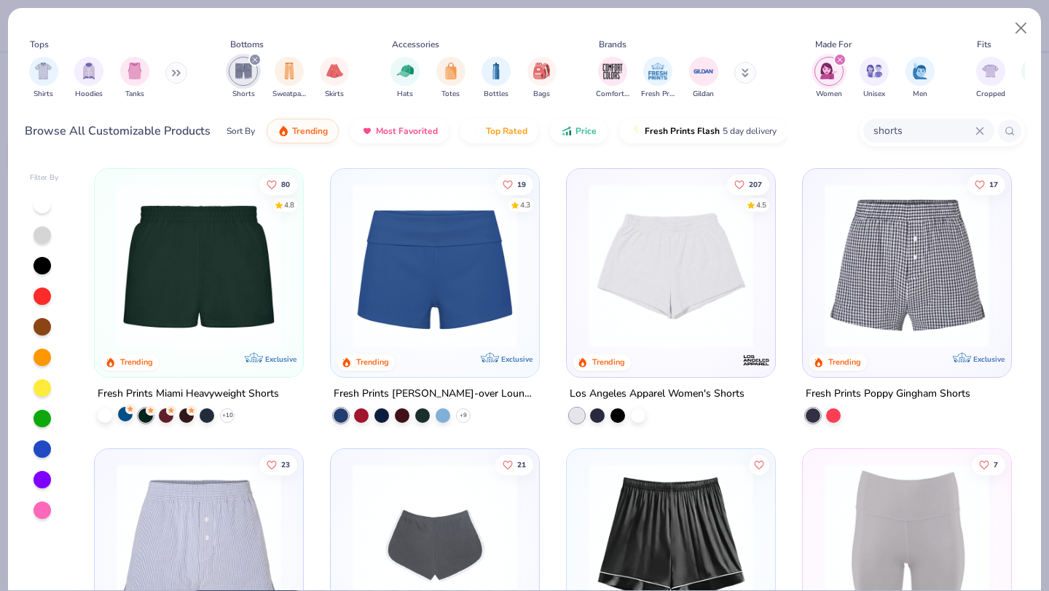
click at [119, 412] on div at bounding box center [125, 414] width 15 height 15
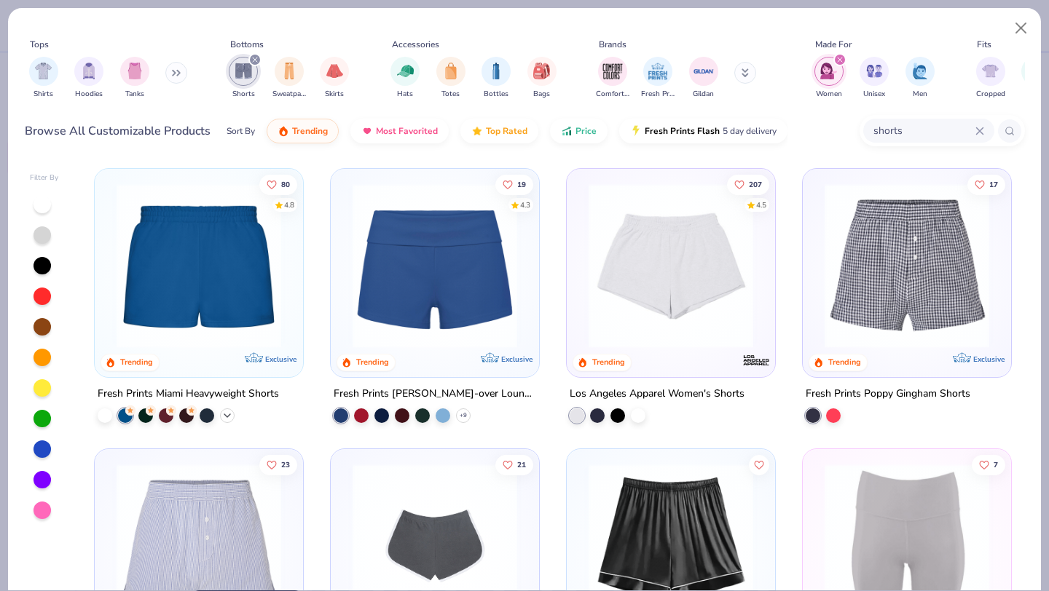
click at [232, 411] on icon at bounding box center [227, 416] width 12 height 12
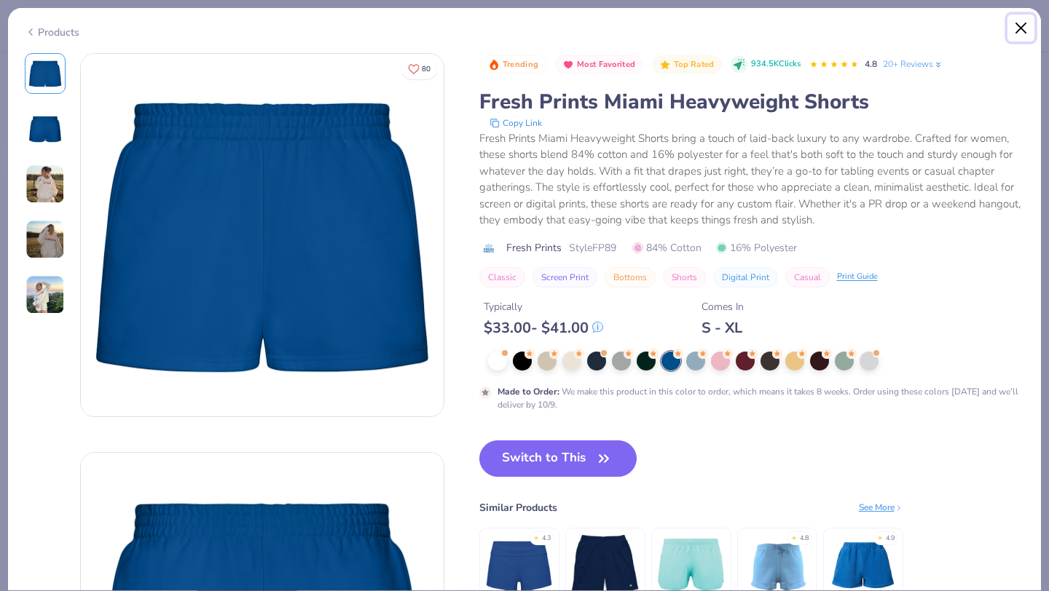
click at [1013, 36] on button "Close" at bounding box center [1021, 29] width 28 height 28
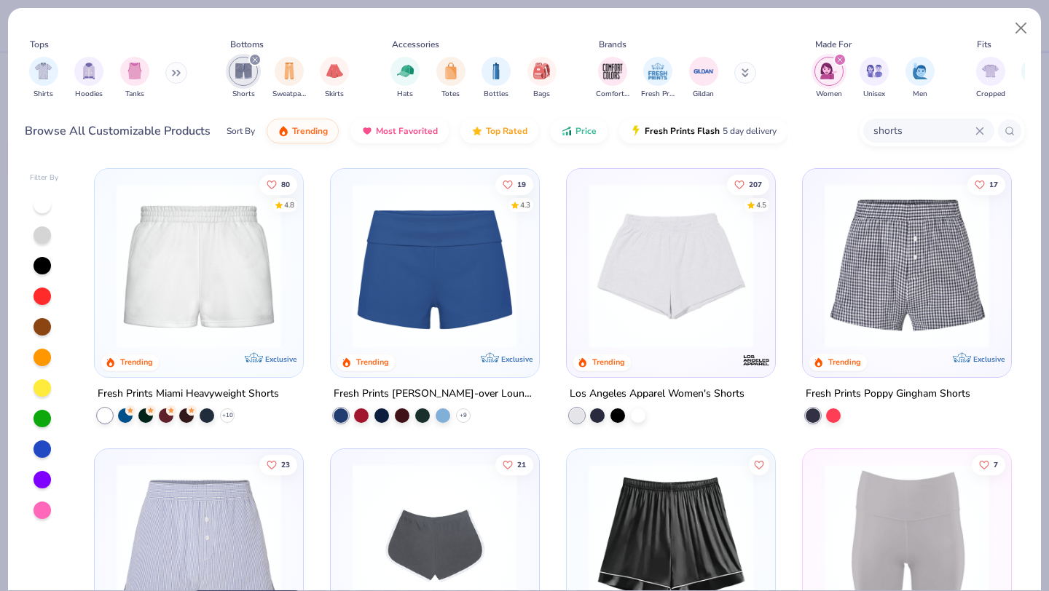
click at [226, 252] on img at bounding box center [198, 266] width 179 height 165
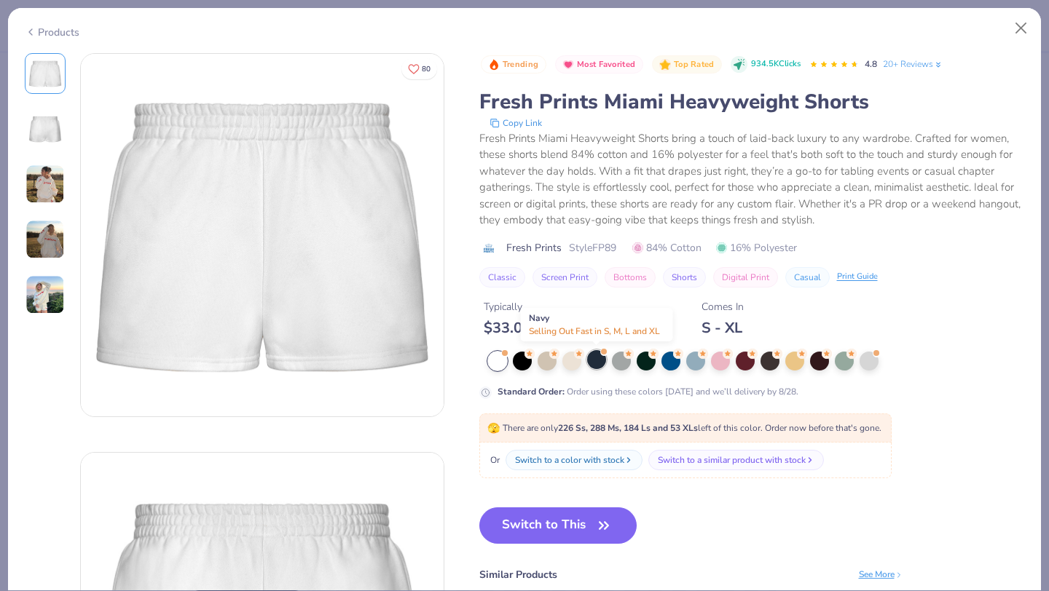
click at [599, 365] on div at bounding box center [596, 359] width 19 height 19
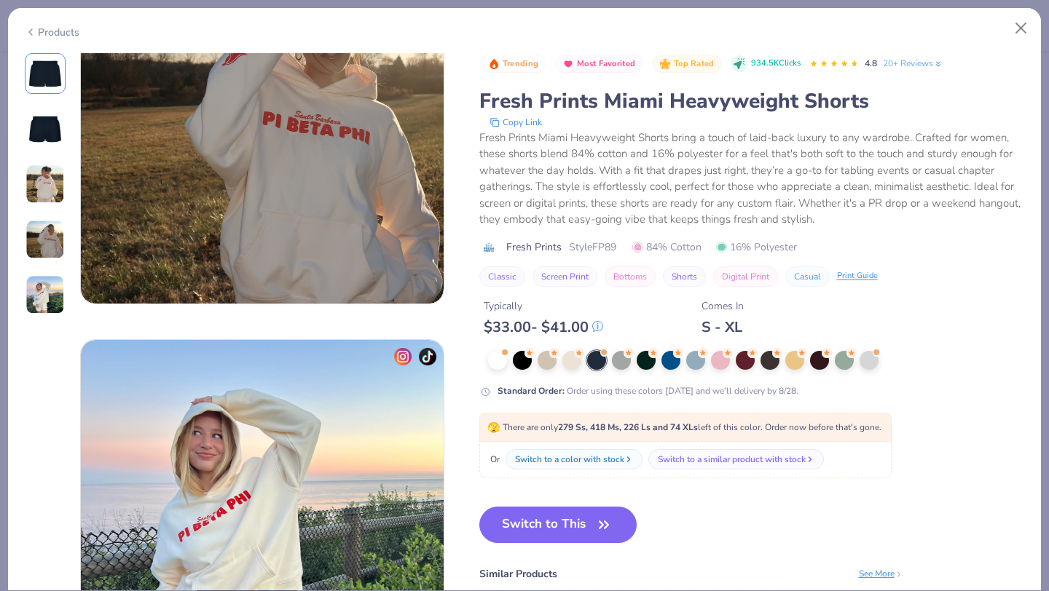
click at [33, 125] on img at bounding box center [45, 128] width 35 height 35
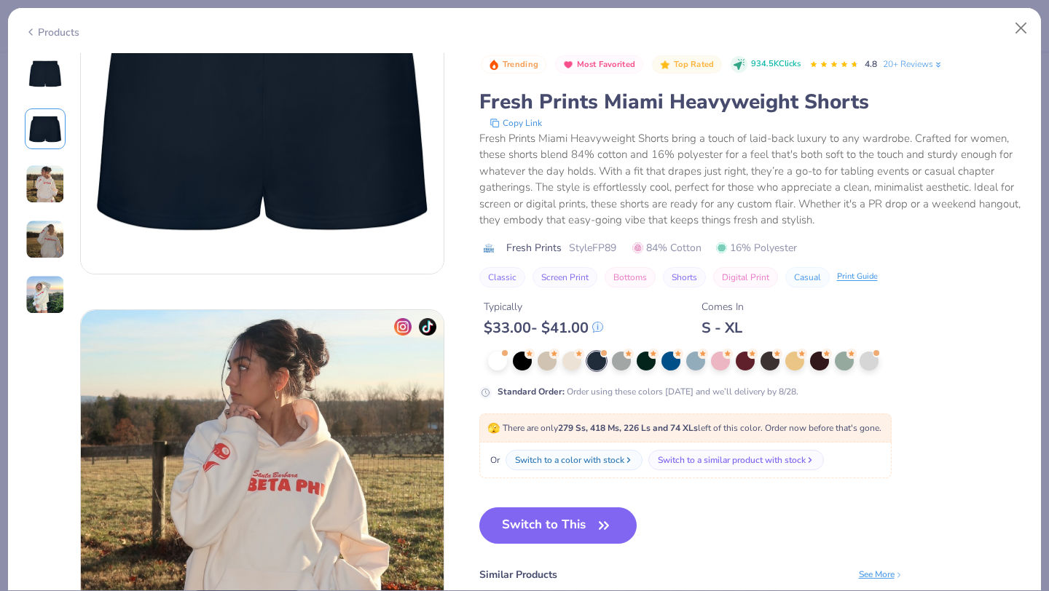
scroll to position [570, 0]
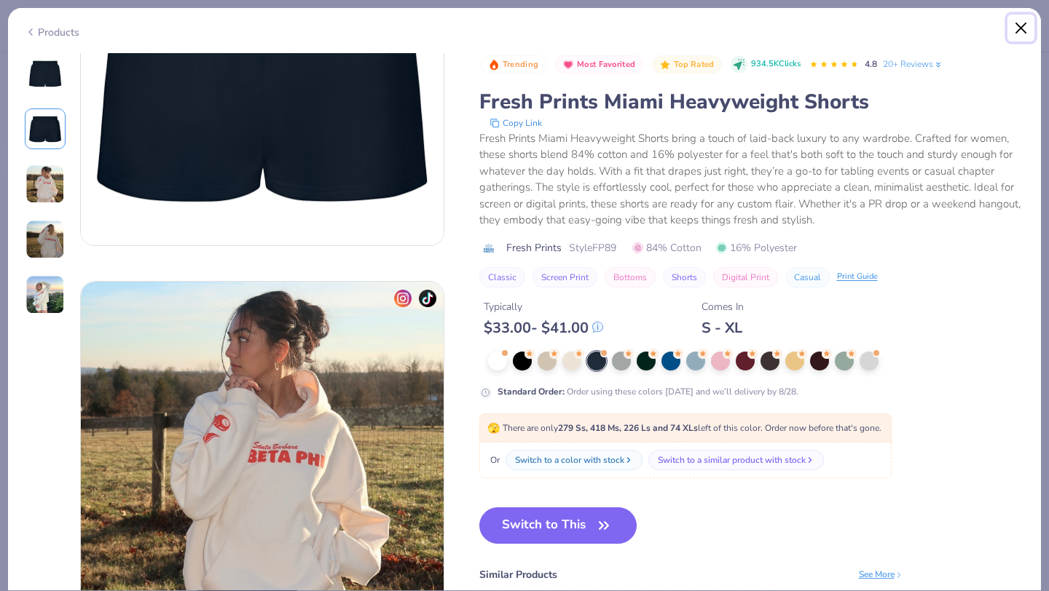
click at [1013, 27] on button "Close" at bounding box center [1021, 29] width 28 height 28
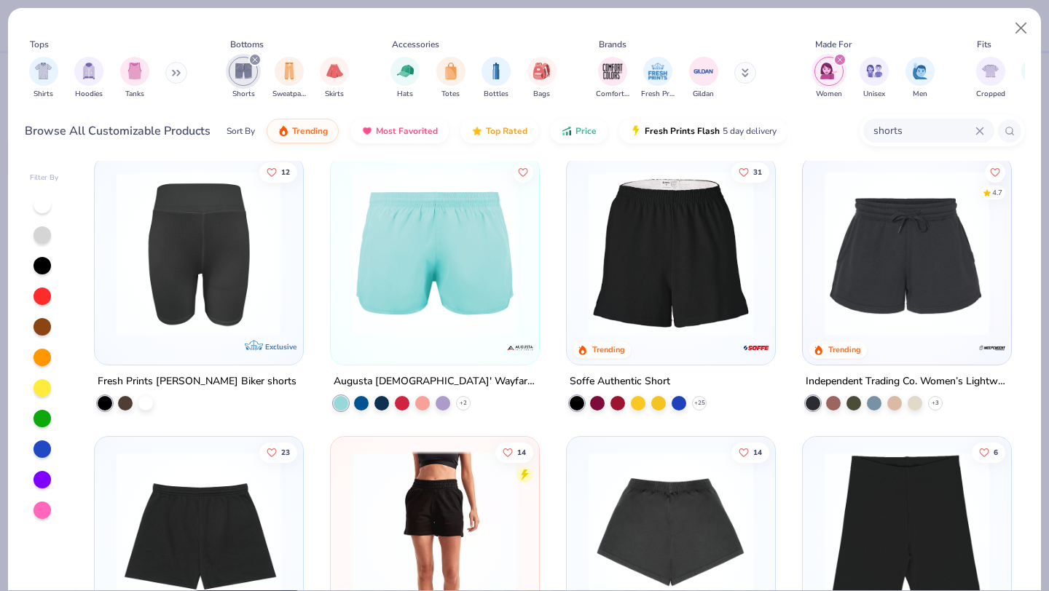
scroll to position [854, 0]
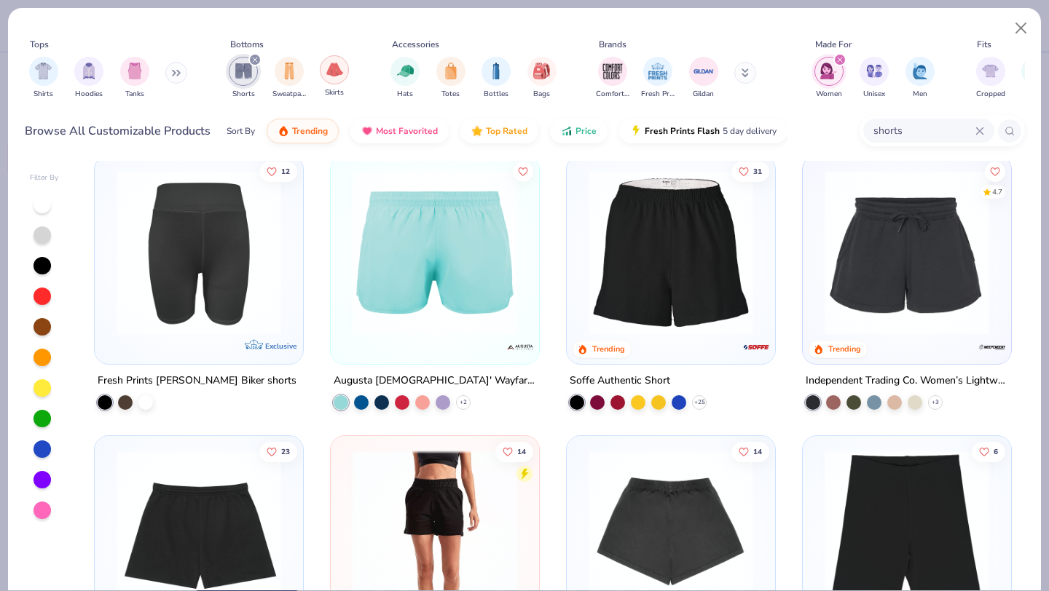
click at [325, 75] on div "filter for Skirts" at bounding box center [334, 69] width 29 height 29
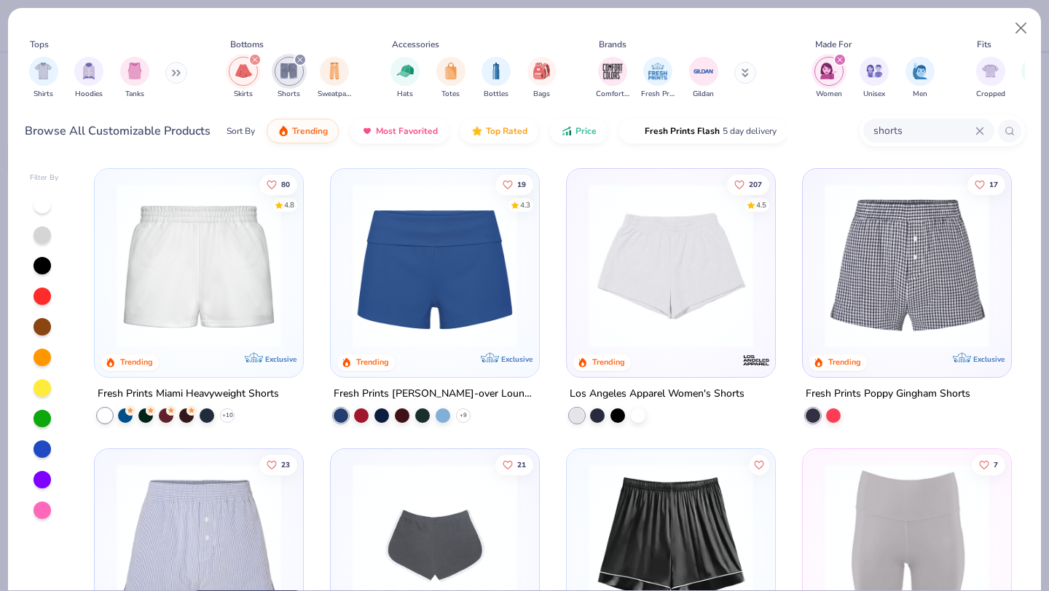
click at [305, 60] on div "filter for Shorts" at bounding box center [300, 59] width 13 height 13
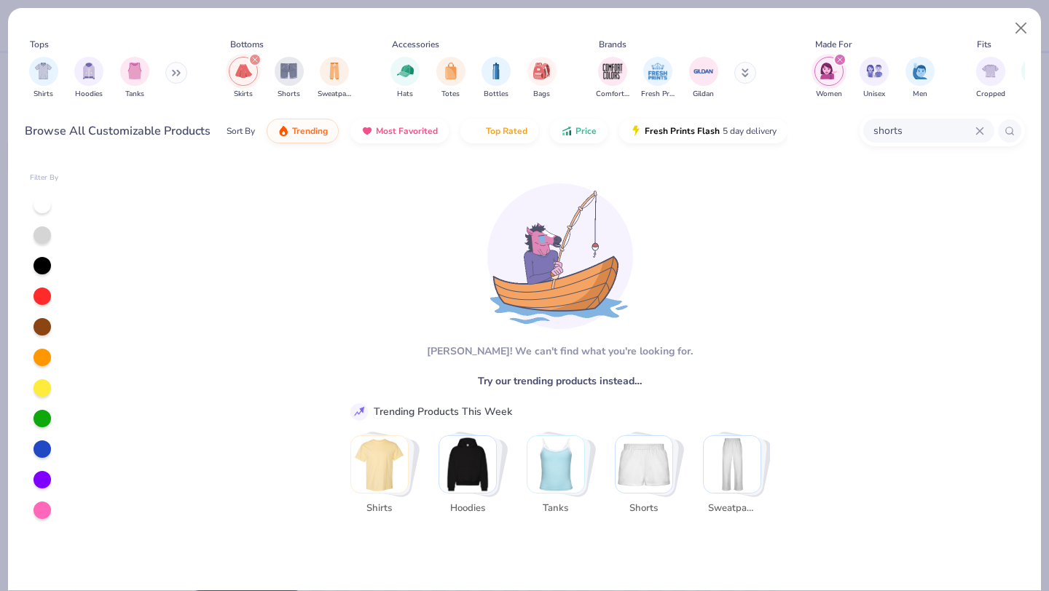
click at [252, 57] on icon "filter for Skirts" at bounding box center [255, 60] width 6 height 6
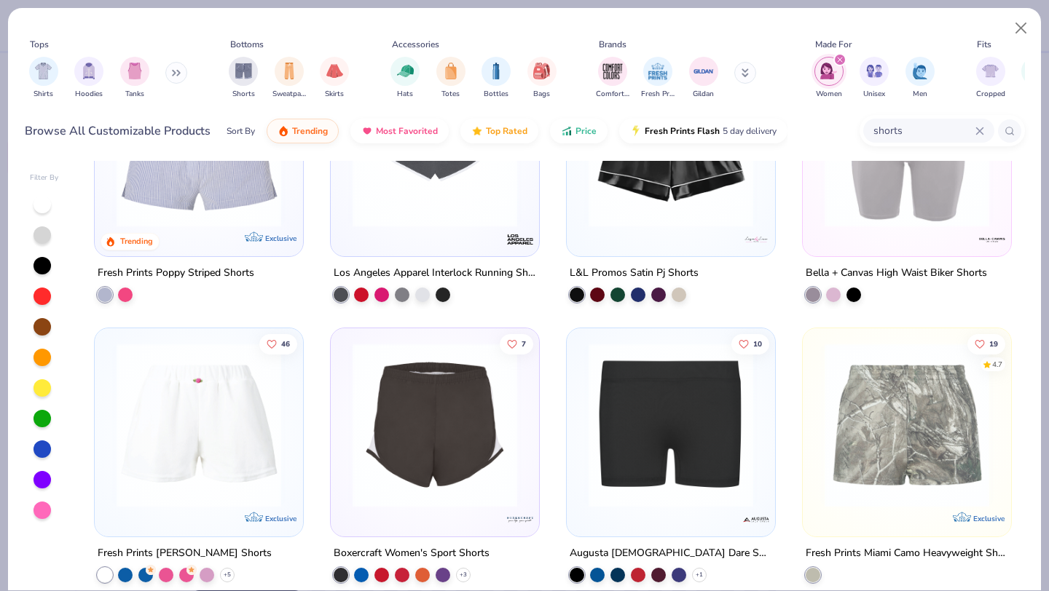
scroll to position [406, 0]
